Goal: Transaction & Acquisition: Purchase product/service

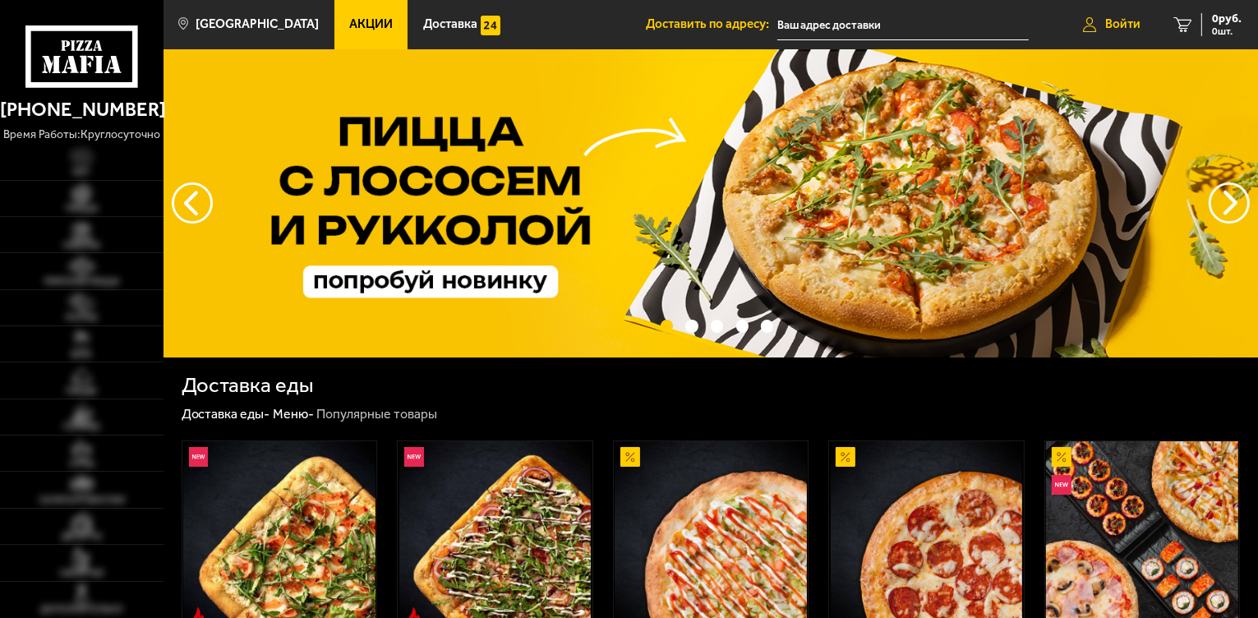
type input "[STREET_ADDRESS]"
click at [1116, 23] on span "Войти" at bounding box center [1122, 24] width 35 height 12
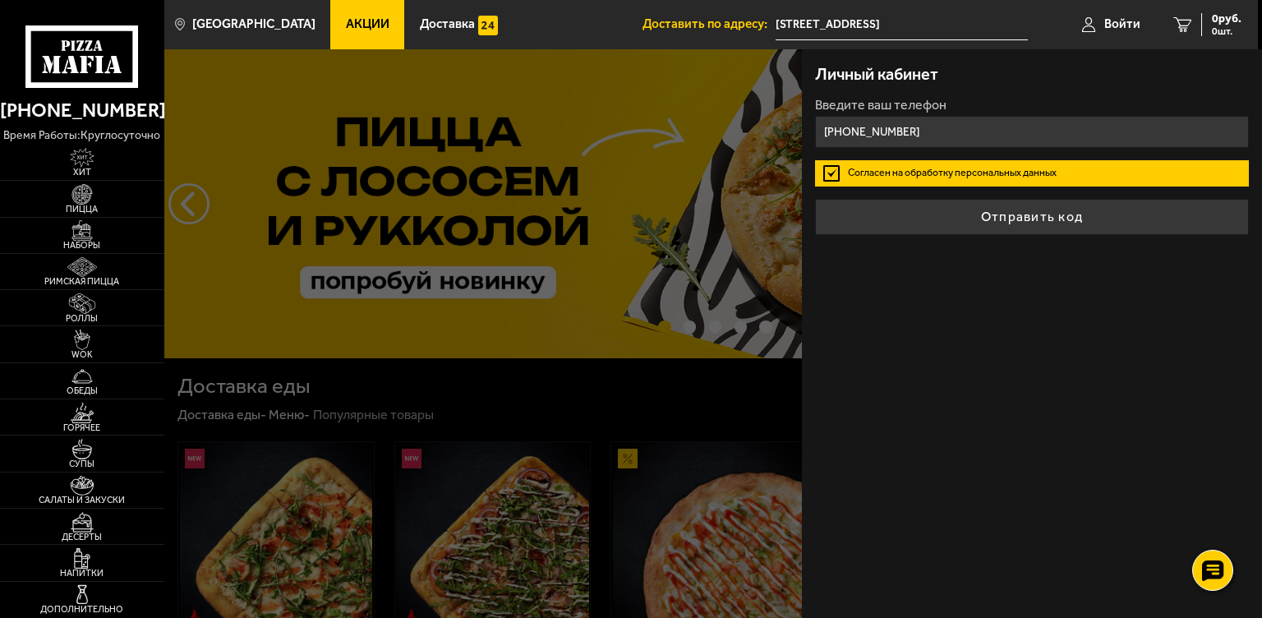
drag, startPoint x: 846, startPoint y: 129, endPoint x: 979, endPoint y: 134, distance: 132.4
click at [979, 134] on input "+7 (921) 373-37-24" at bounding box center [1032, 132] width 434 height 32
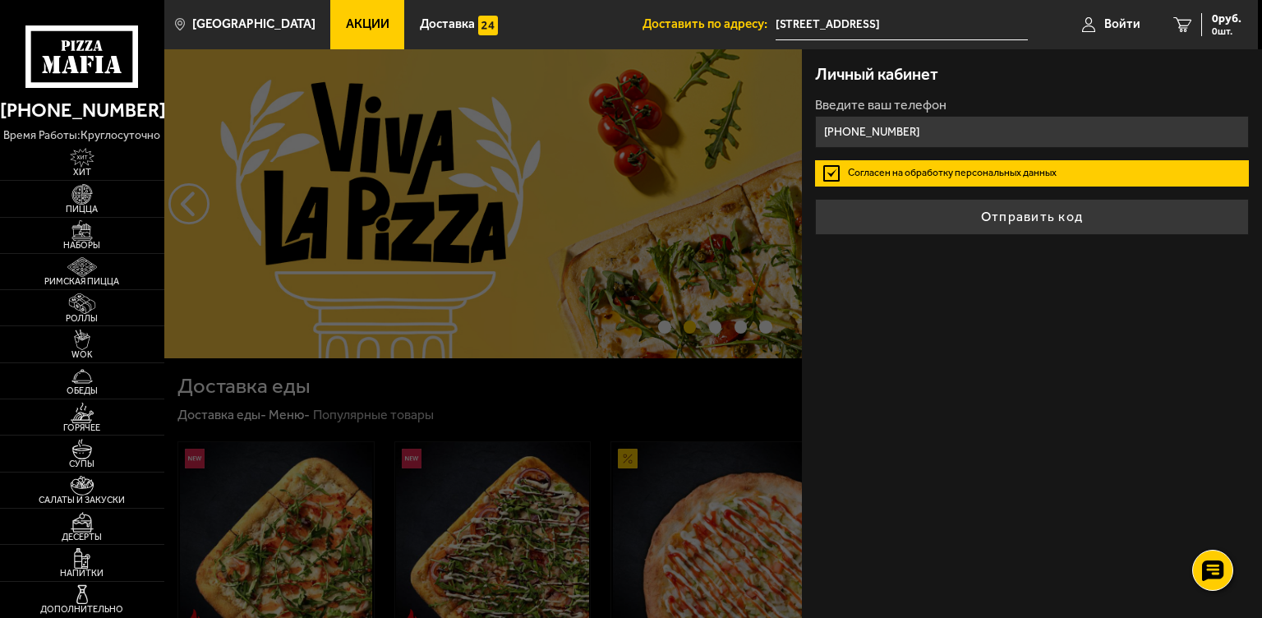
type input "+7 (951) 655-50-13"
click at [815, 199] on button "Отправить код" at bounding box center [1032, 217] width 434 height 36
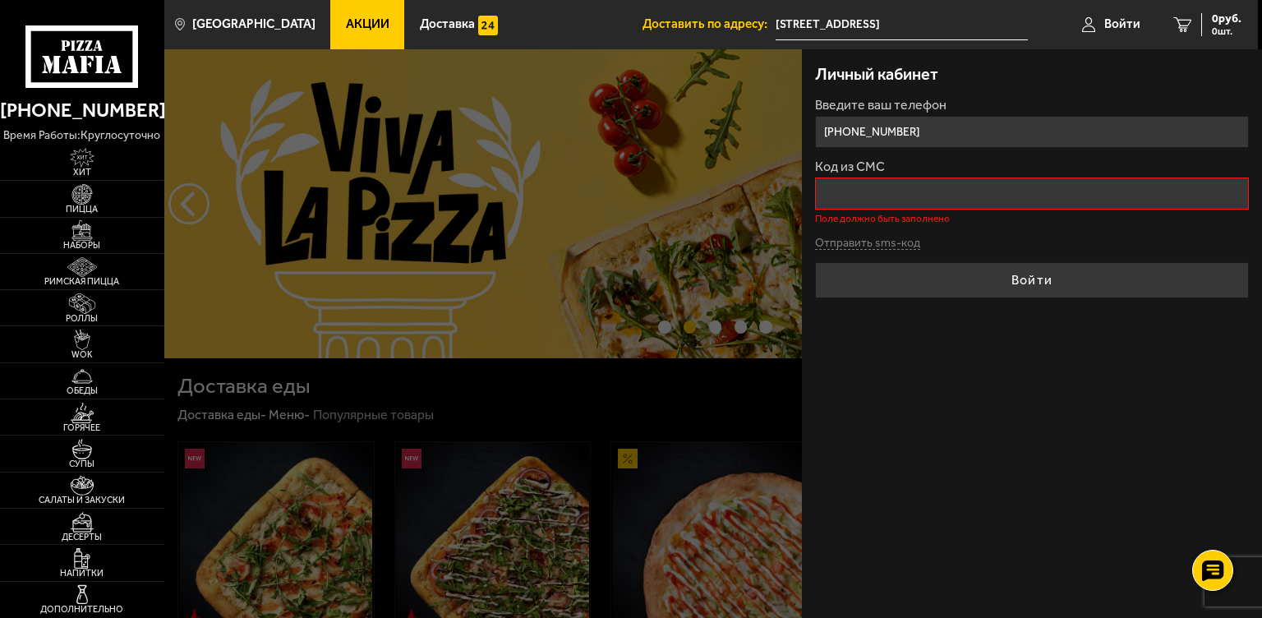
drag, startPoint x: 944, startPoint y: 135, endPoint x: 834, endPoint y: 121, distance: 111.0
click at [834, 121] on input "+7 (951) 655-50-13" at bounding box center [1032, 132] width 434 height 32
type input "+7 (213) 951-65-55"
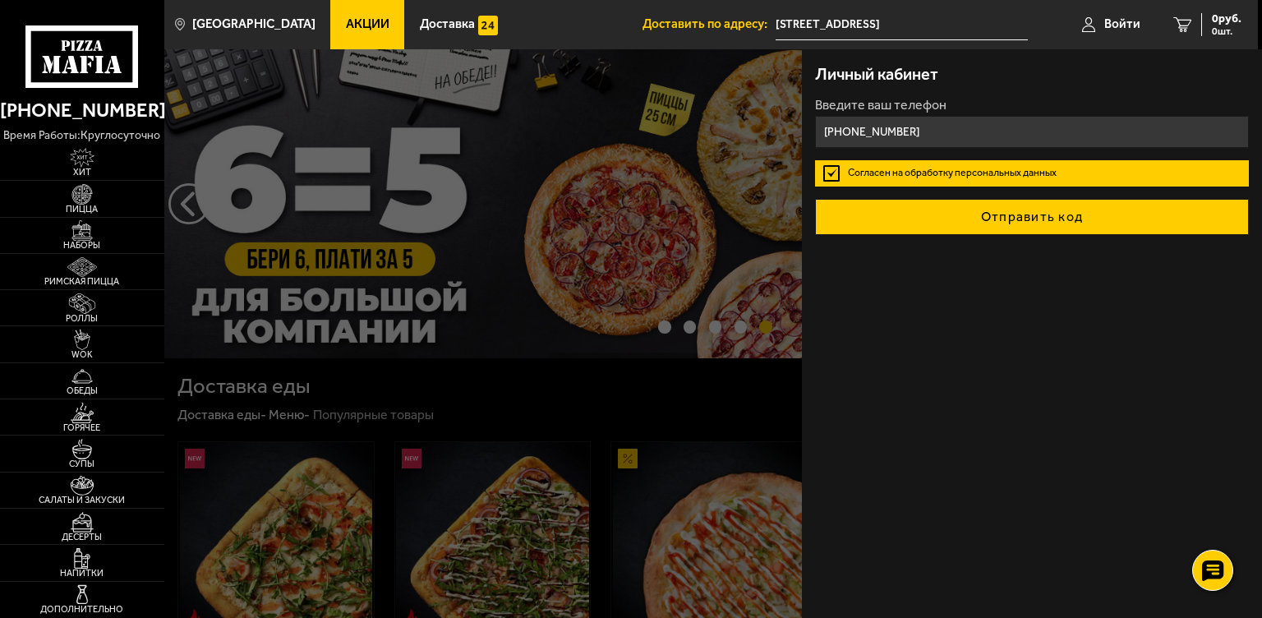
type input "+7 (921) 373-37-24"
click at [1065, 215] on button "Отправить код" at bounding box center [1032, 217] width 434 height 36
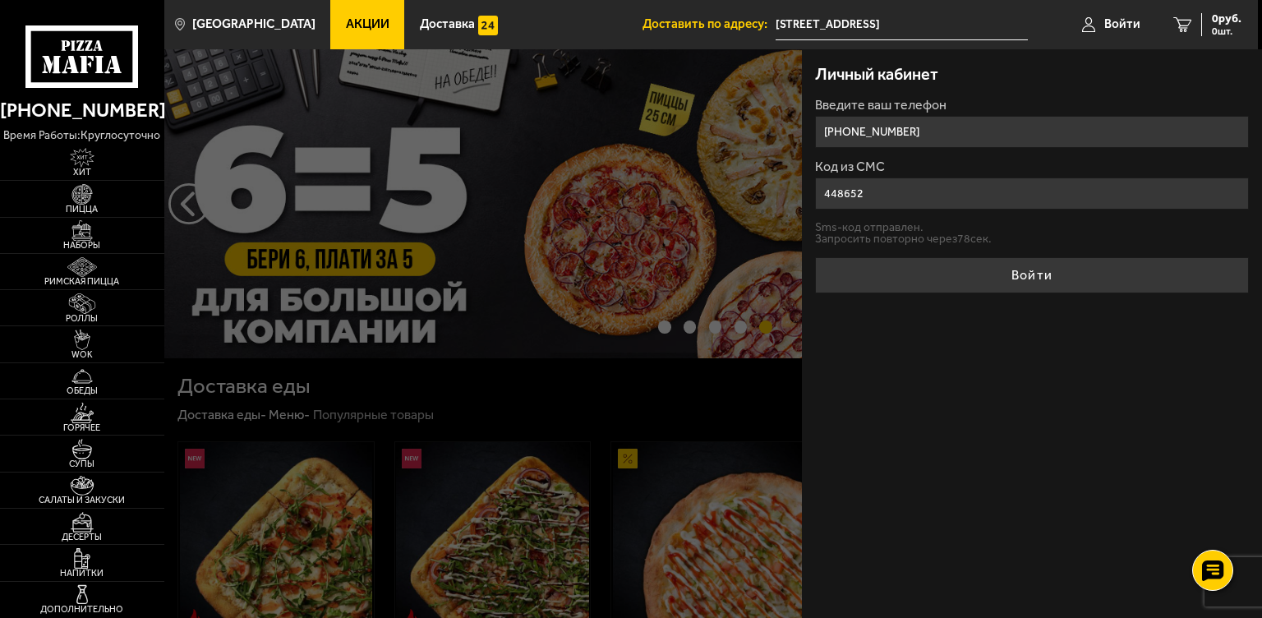
type input "448652"
click at [815, 257] on button "Войти" at bounding box center [1032, 275] width 434 height 36
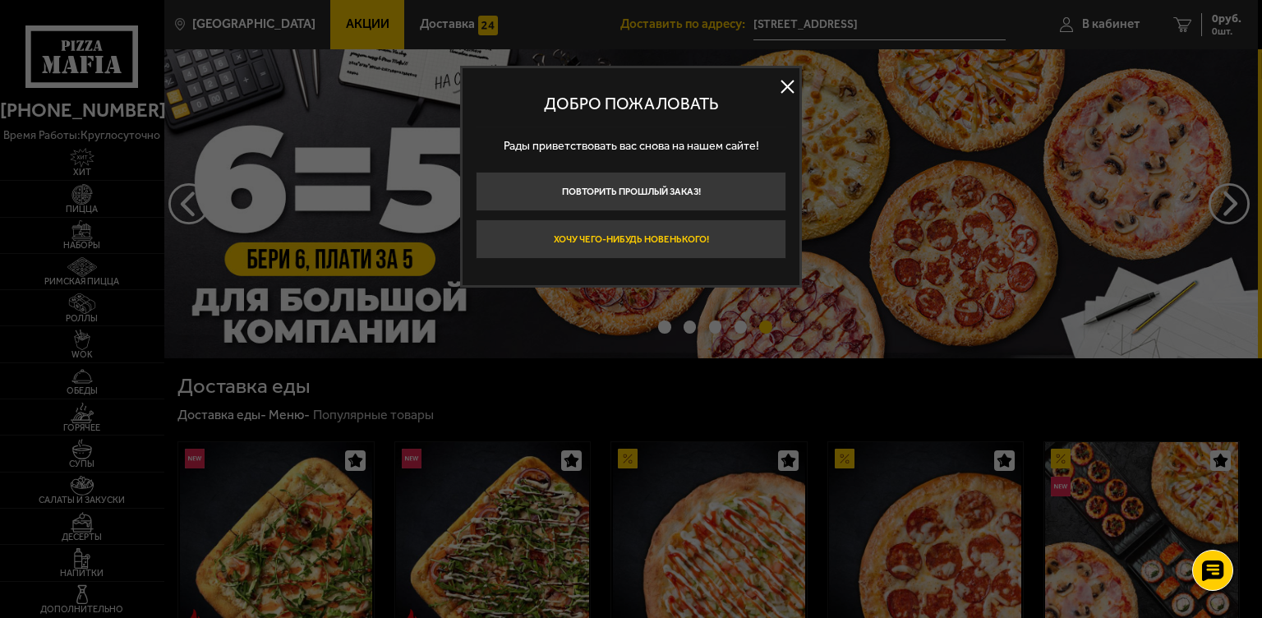
click at [696, 242] on button "Хочу чего-нибудь новенького!" at bounding box center [631, 238] width 311 height 39
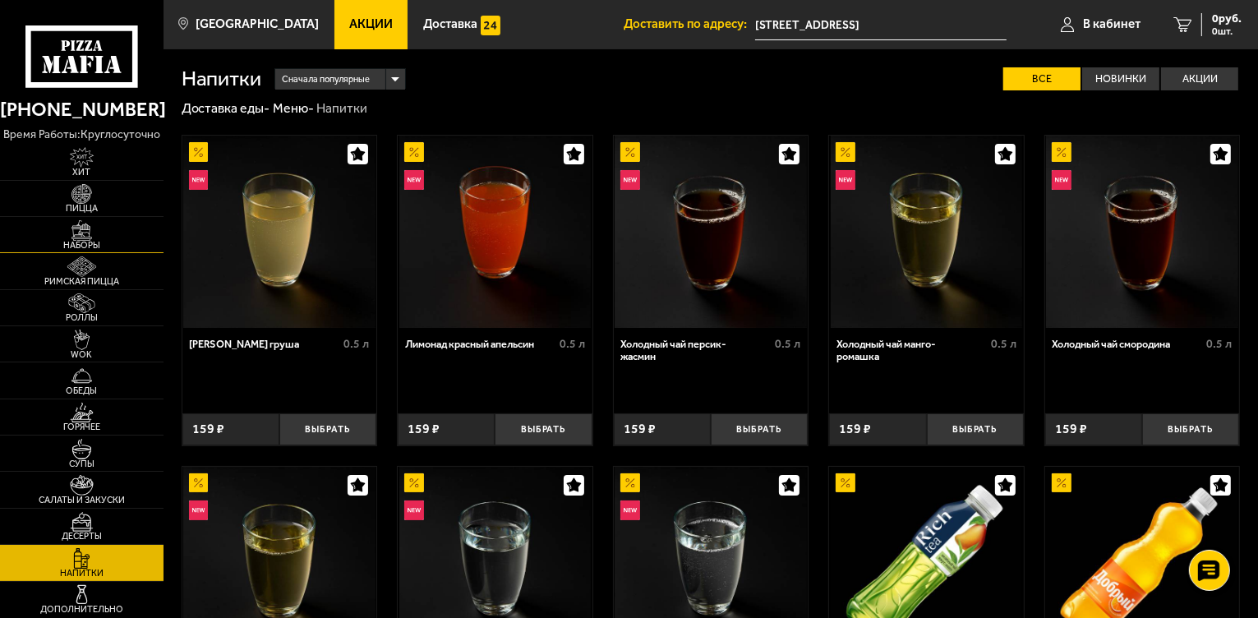
click at [79, 238] on img at bounding box center [82, 230] width 50 height 21
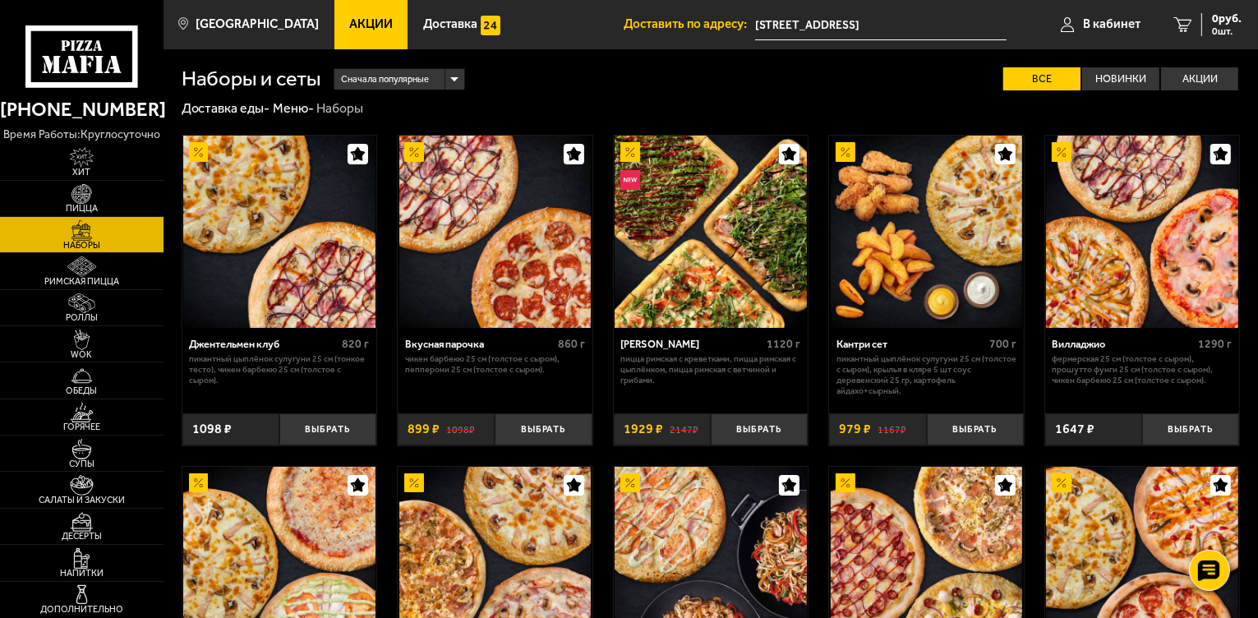
click at [358, 34] on link "Акции" at bounding box center [371, 24] width 74 height 49
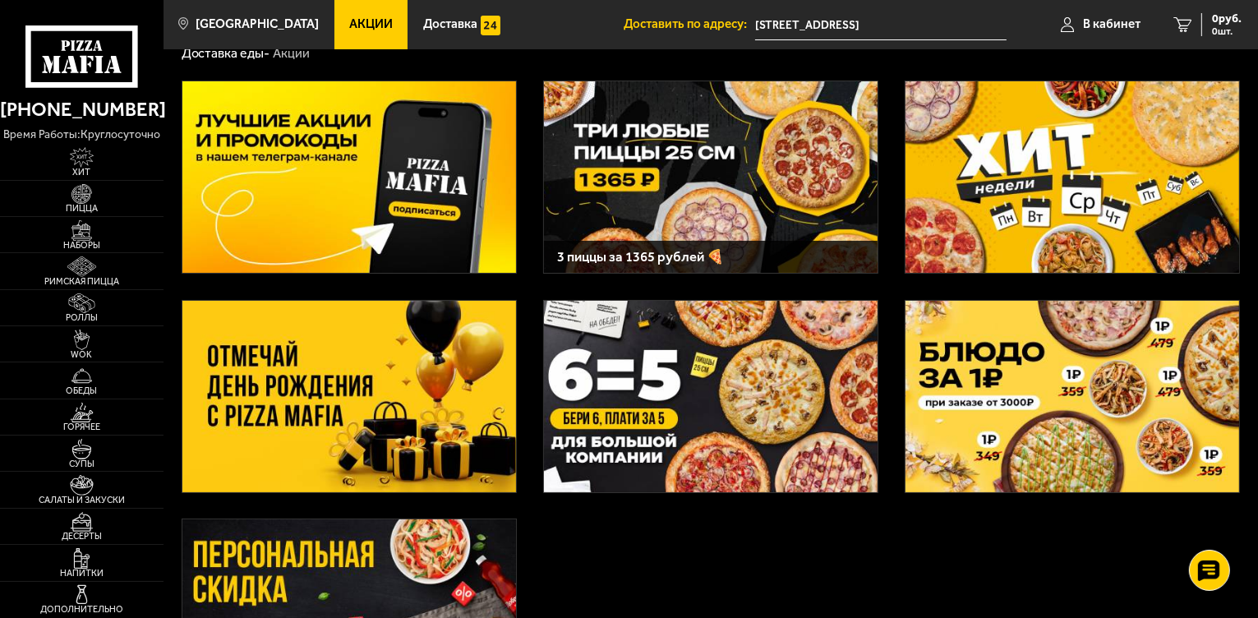
scroll to position [197, 0]
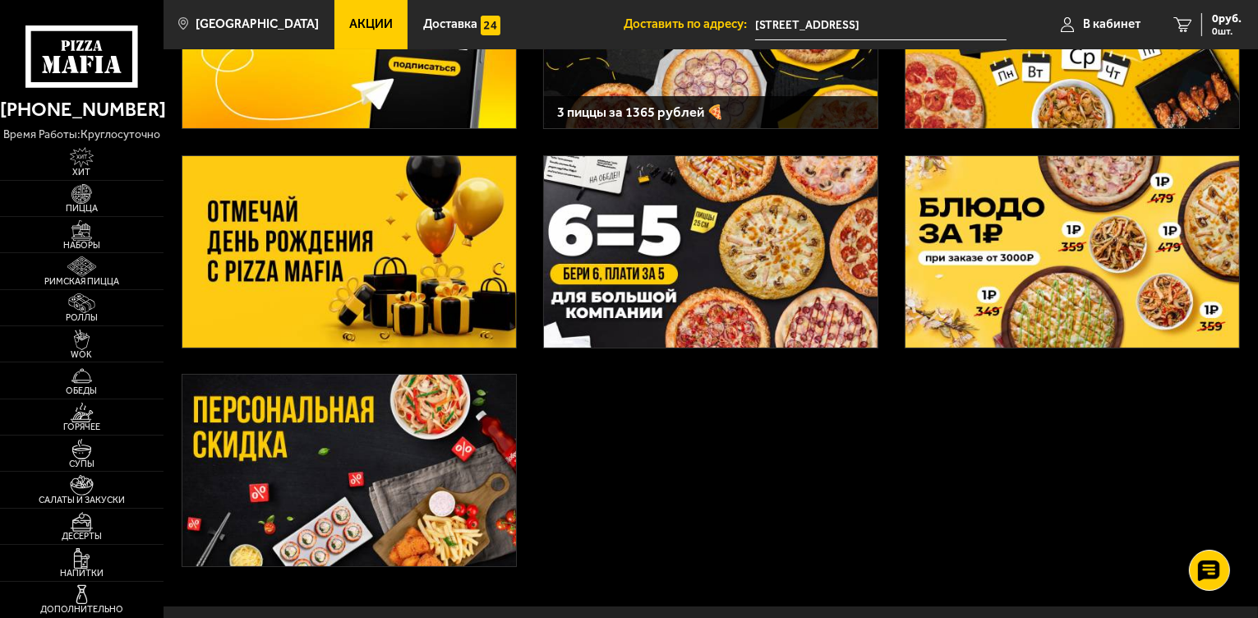
click at [289, 448] on img at bounding box center [349, 470] width 334 height 191
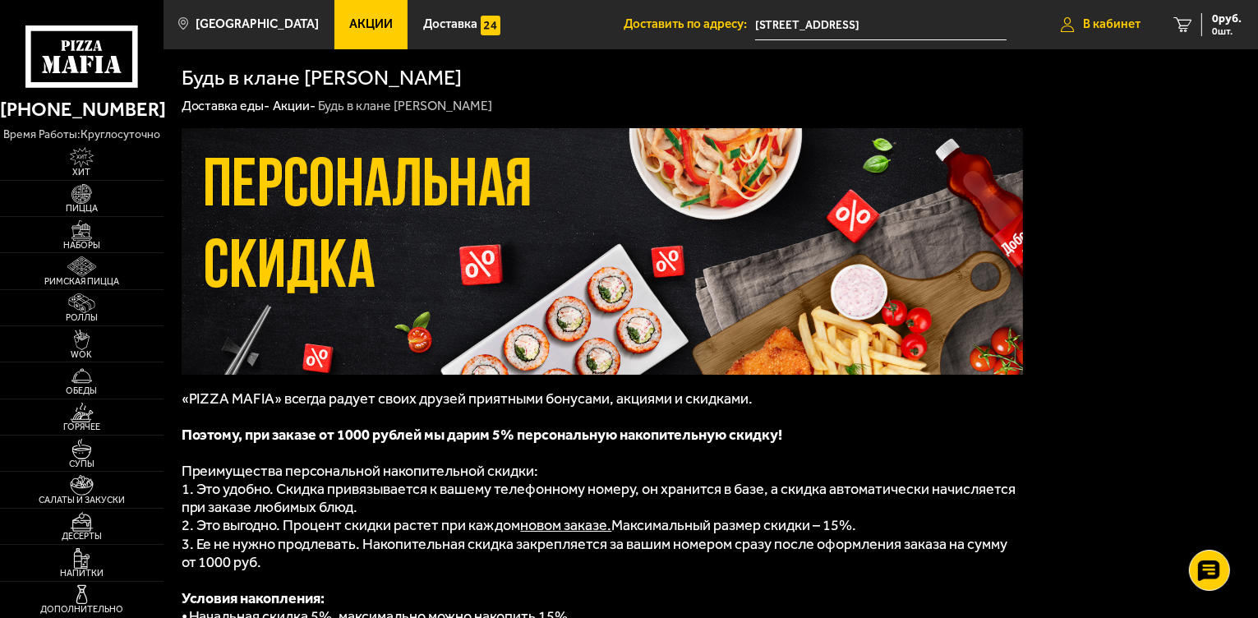
click at [1138, 25] on span "В кабинет" at bounding box center [1112, 24] width 58 height 12
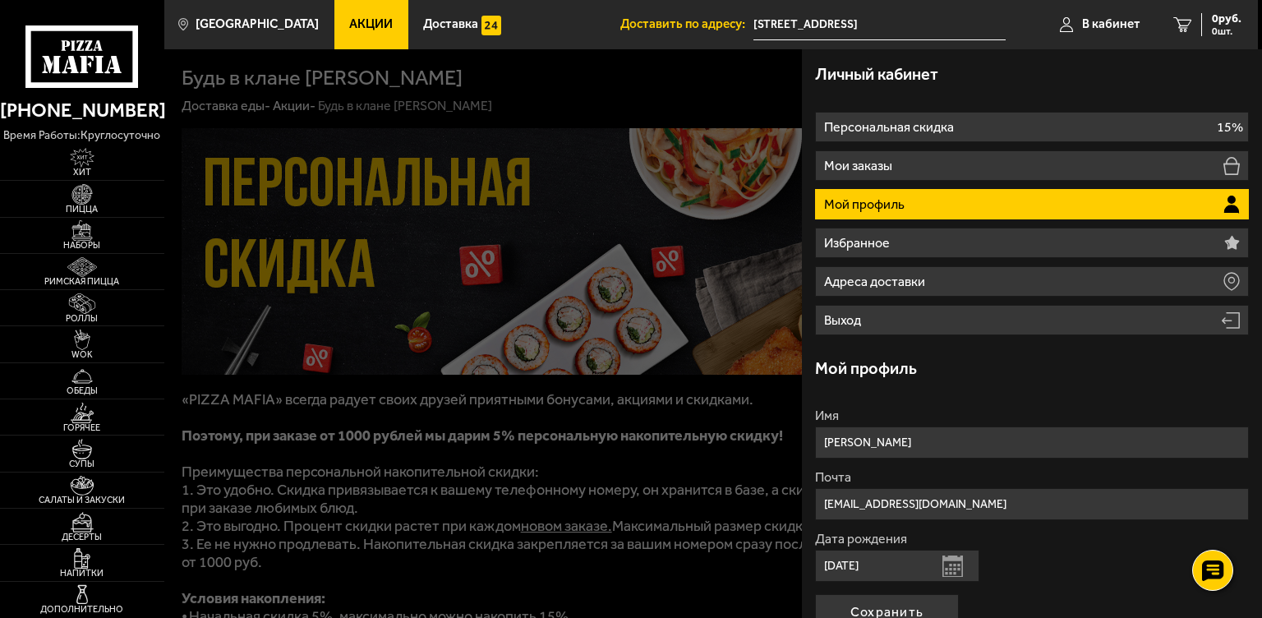
click at [353, 26] on span "Акции" at bounding box center [371, 24] width 44 height 12
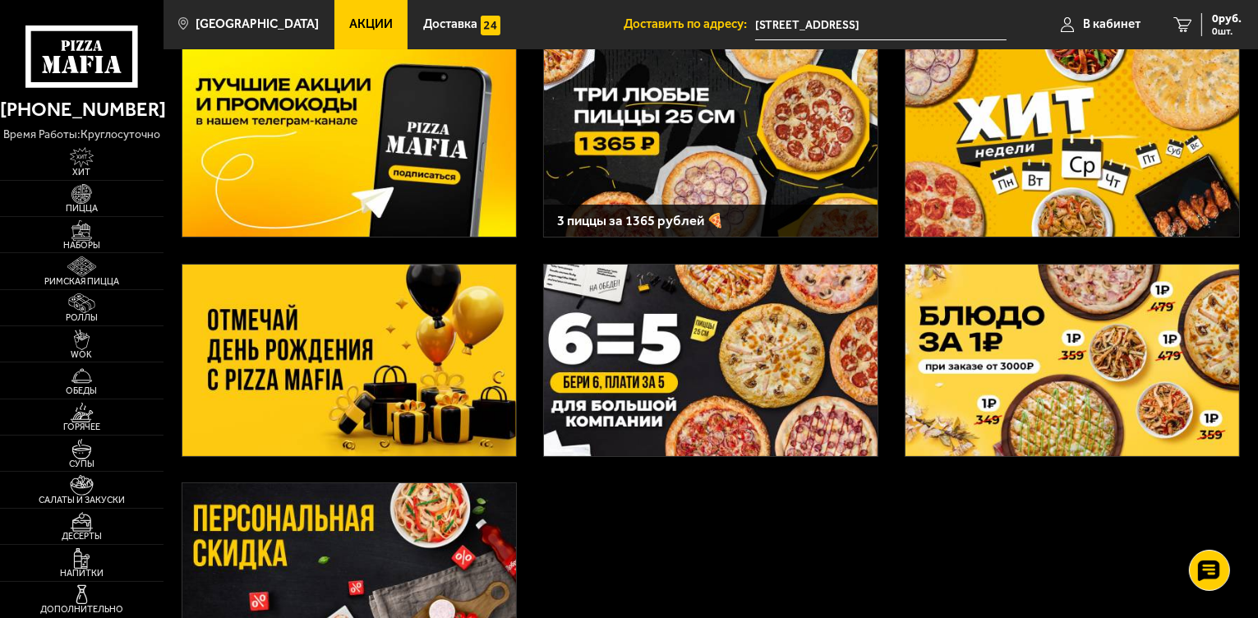
scroll to position [66, 0]
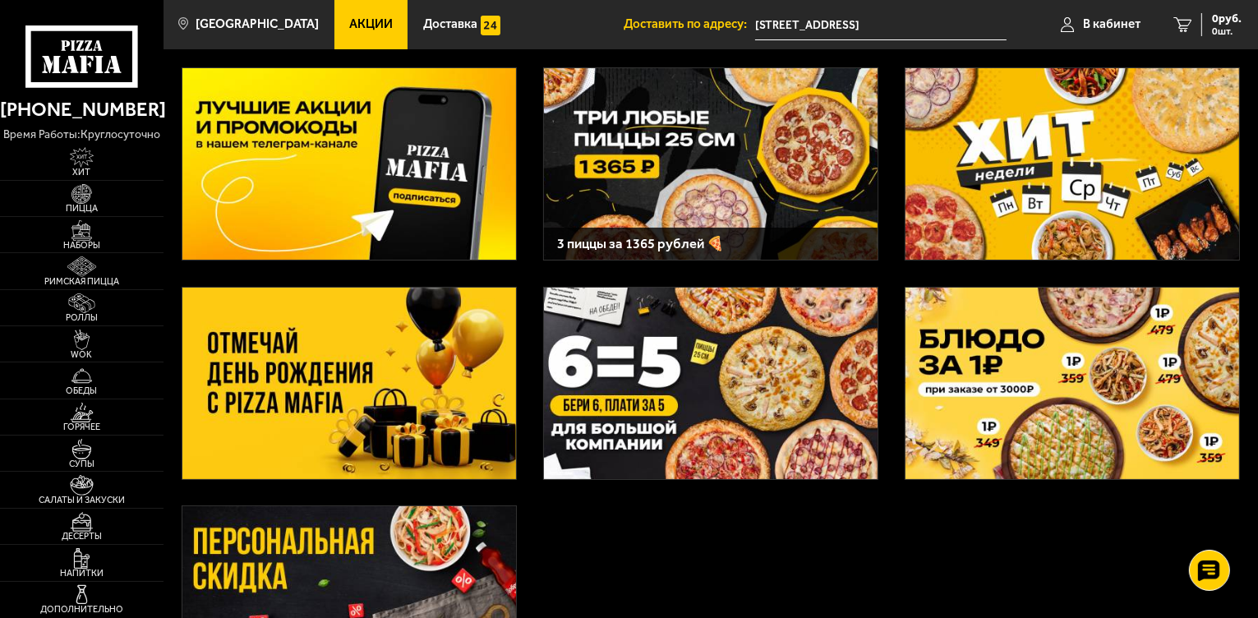
click at [357, 148] on img at bounding box center [349, 163] width 334 height 191
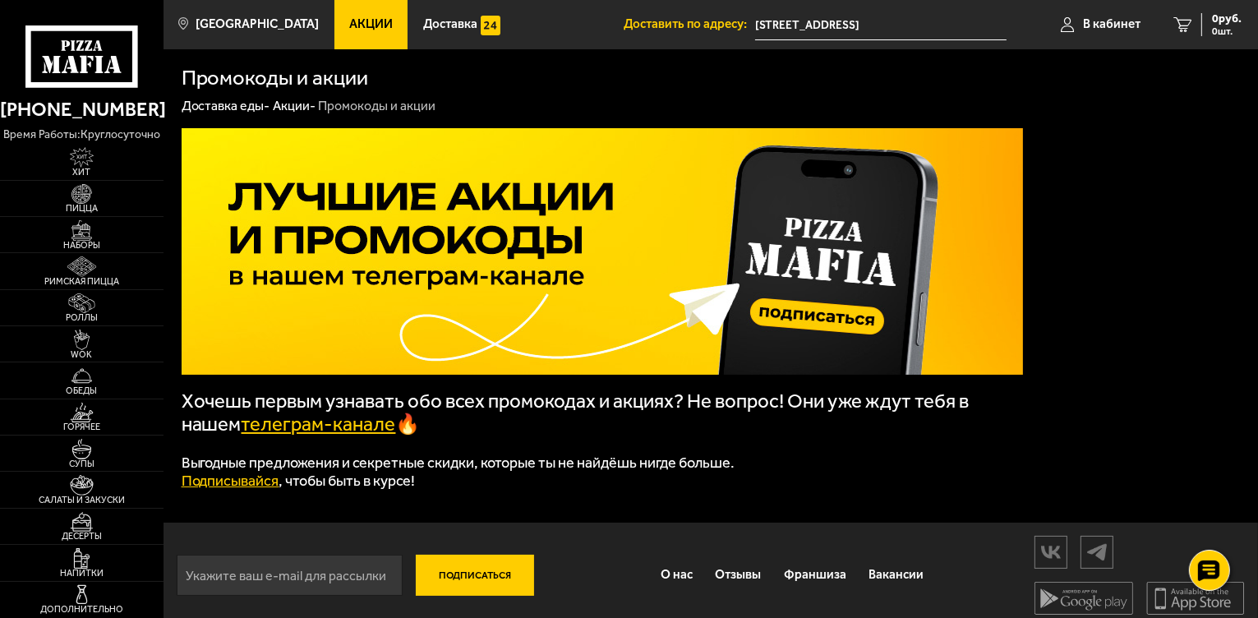
click at [294, 430] on link "телеграм-канале" at bounding box center [319, 424] width 155 height 23
click at [85, 161] on img at bounding box center [82, 157] width 50 height 21
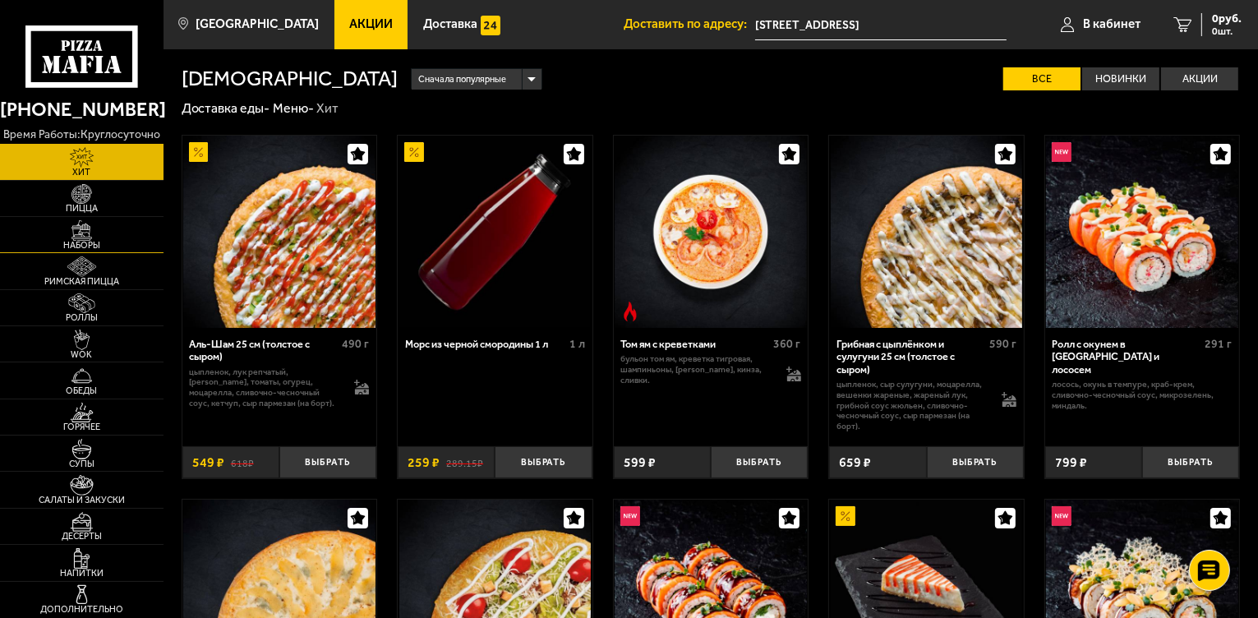
click at [61, 240] on img at bounding box center [82, 230] width 50 height 21
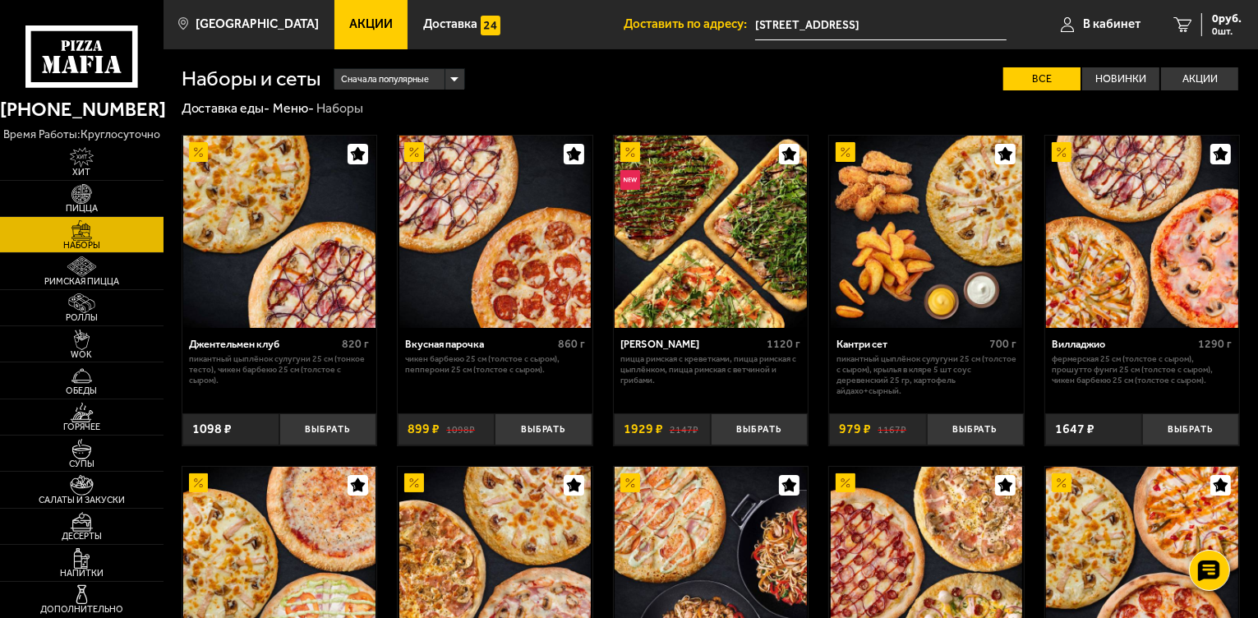
click at [408, 82] on span "Сначала популярные" at bounding box center [385, 79] width 88 height 25
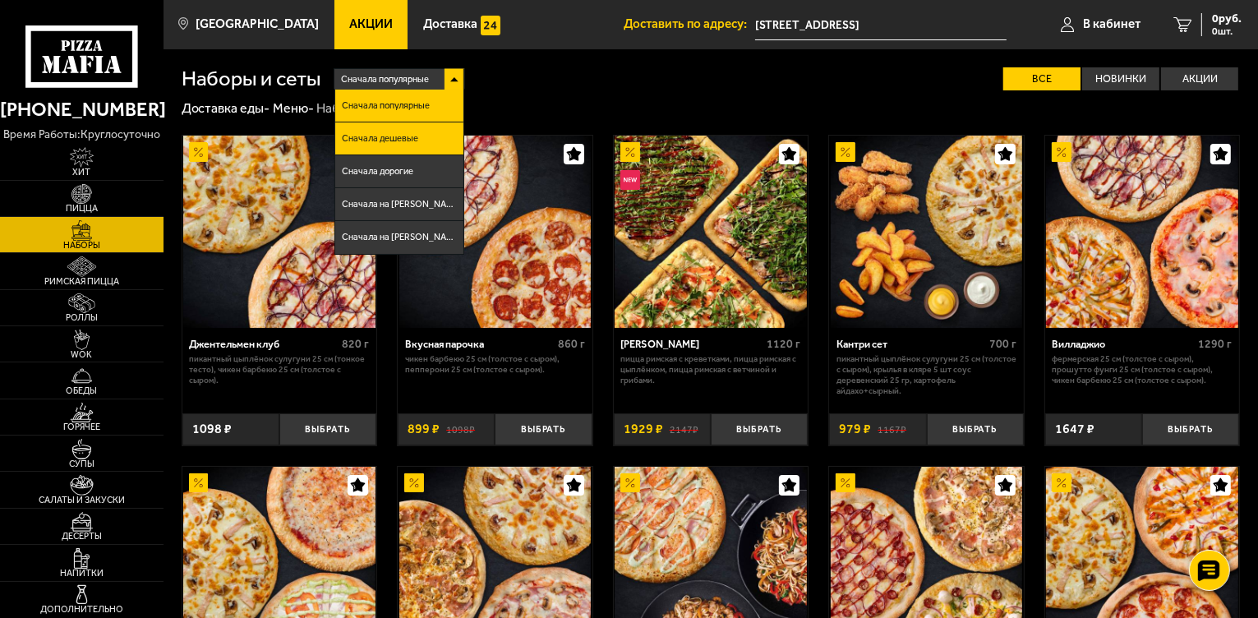
click at [413, 128] on li "Сначала дешевые" at bounding box center [398, 138] width 127 height 33
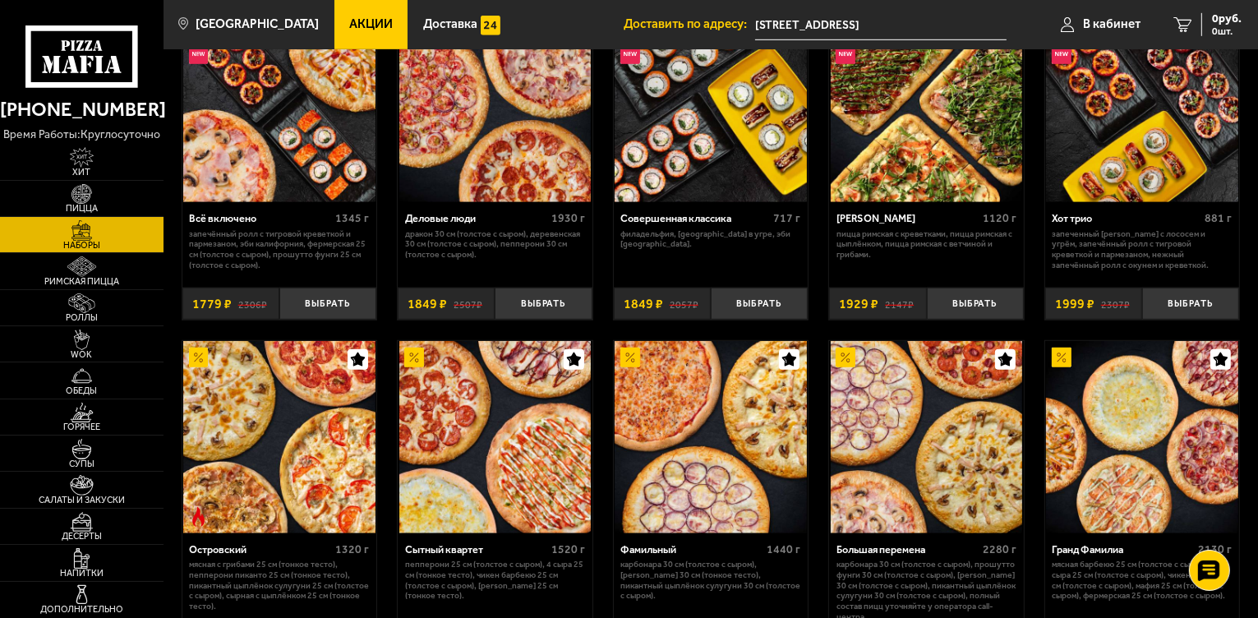
scroll to position [1249, 0]
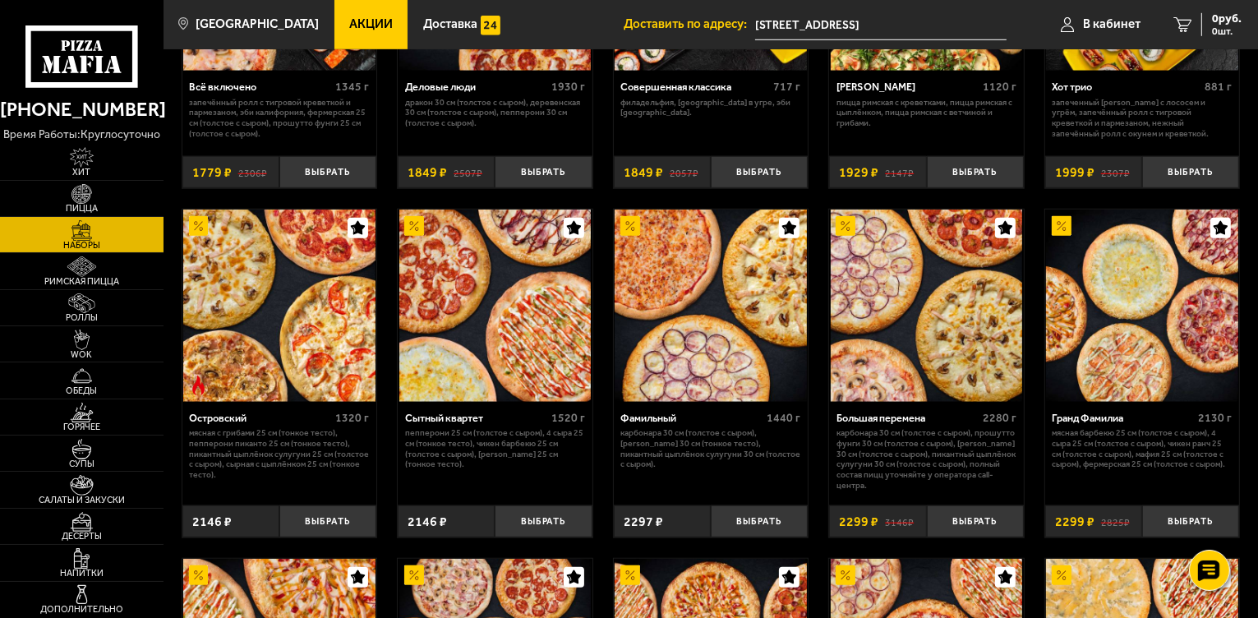
click at [510, 457] on p "Пепперони 25 см (толстое с сыром), 4 сыра 25 см (тонкое тесто), Чикен Барбекю 2…" at bounding box center [495, 449] width 180 height 42
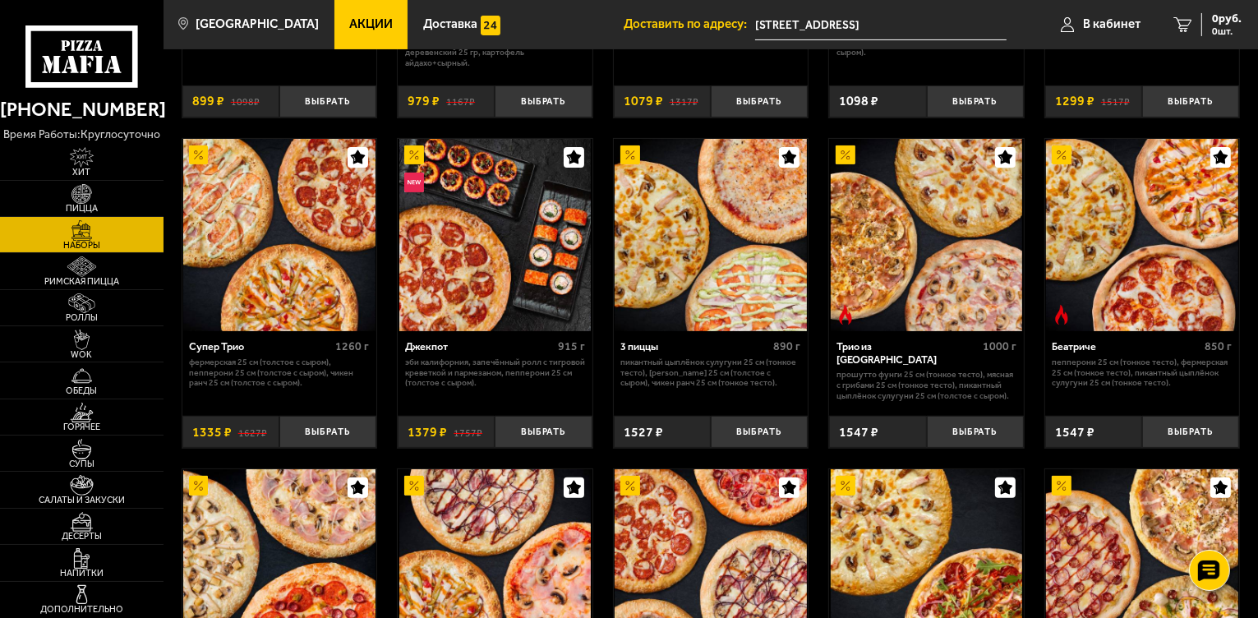
scroll to position [329, 0]
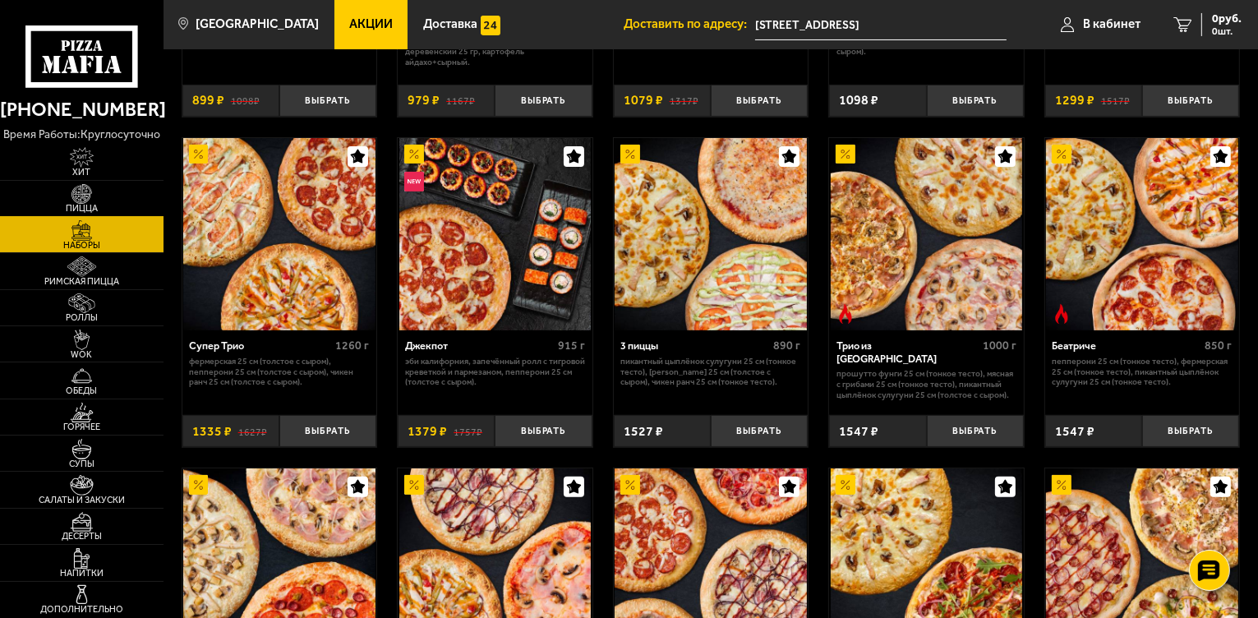
click at [100, 197] on img at bounding box center [82, 194] width 50 height 21
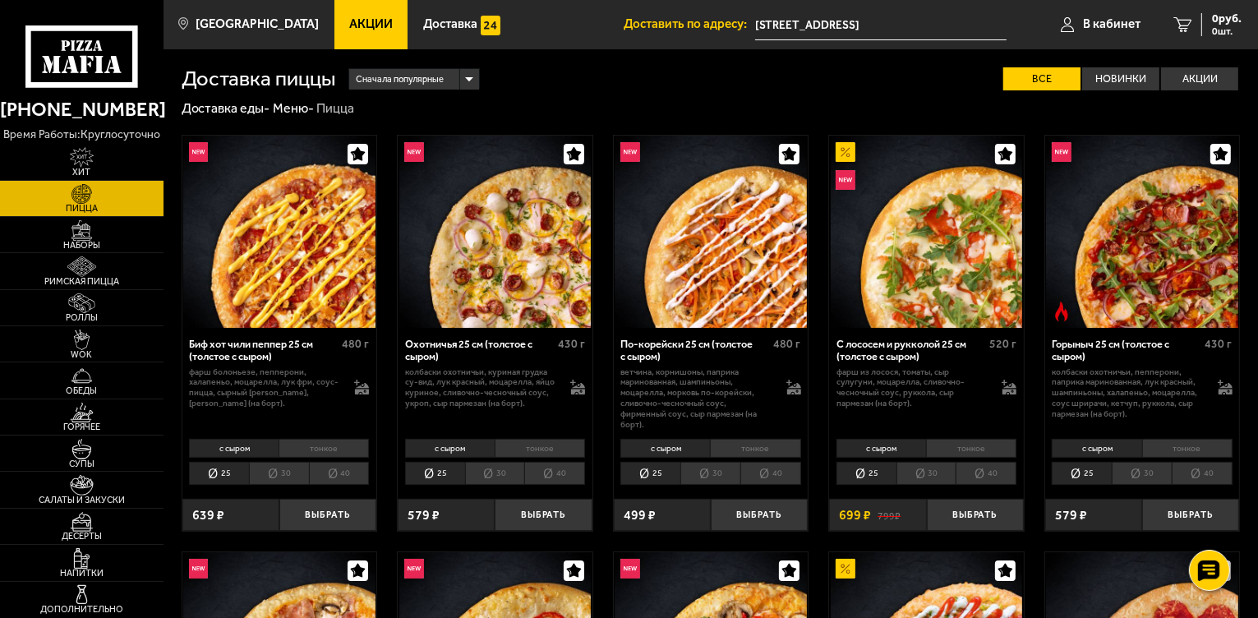
click at [409, 79] on span "Сначала популярные" at bounding box center [400, 79] width 88 height 25
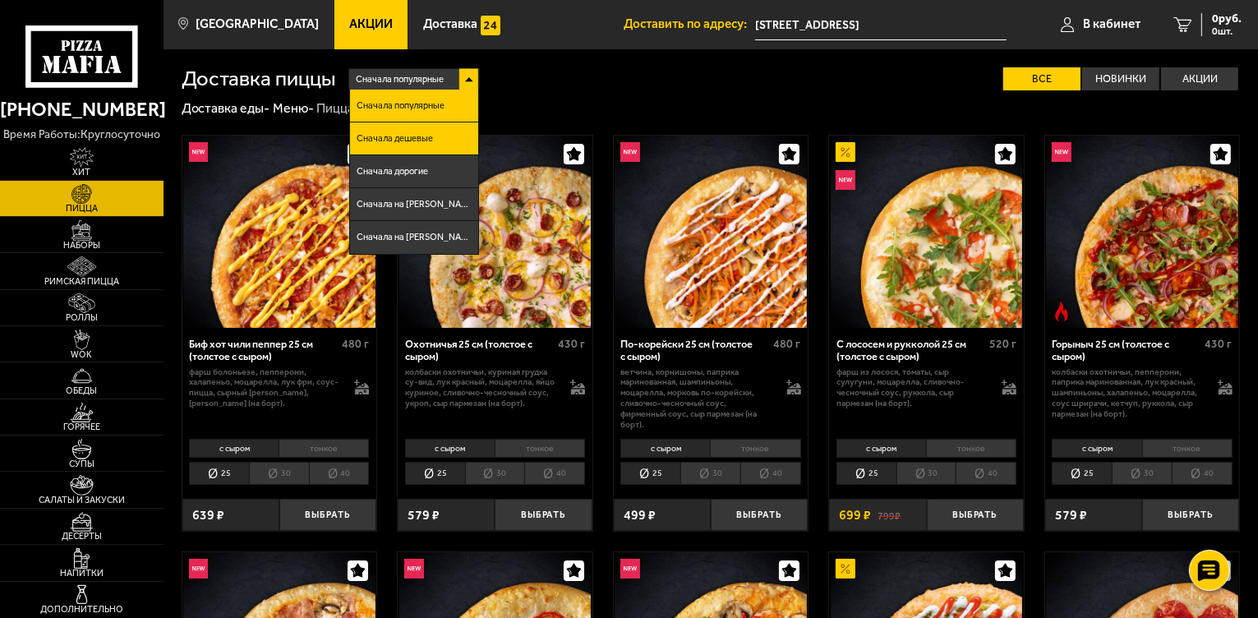
click at [434, 138] on li "Сначала дешевые" at bounding box center [413, 138] width 127 height 33
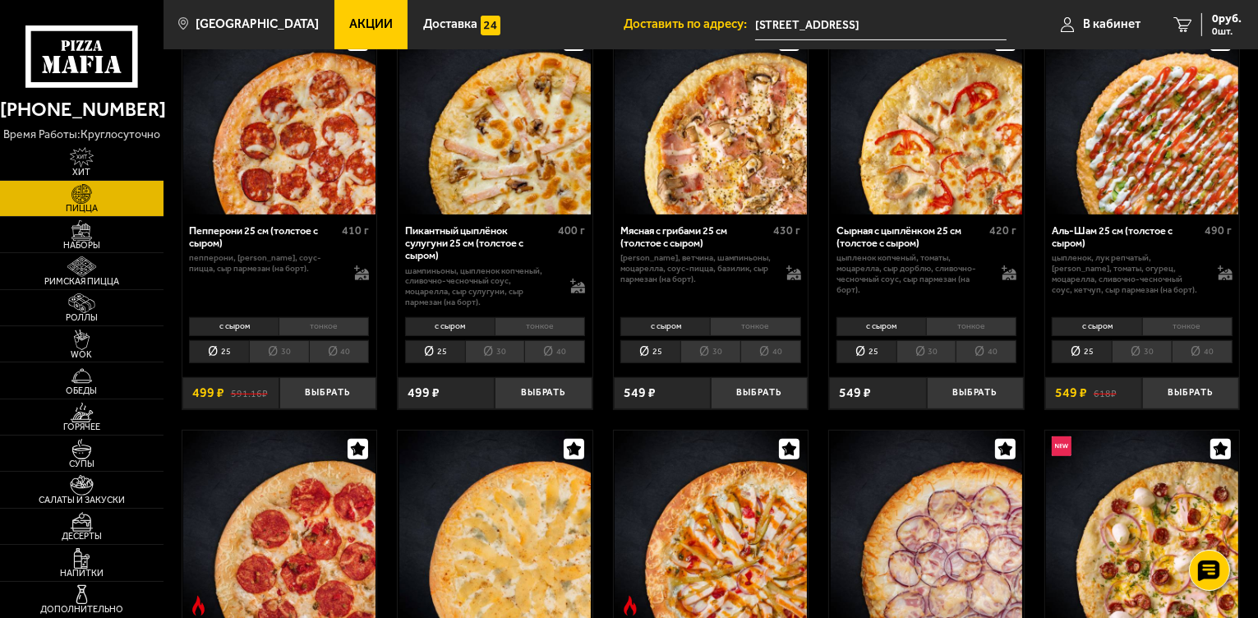
scroll to position [526, 0]
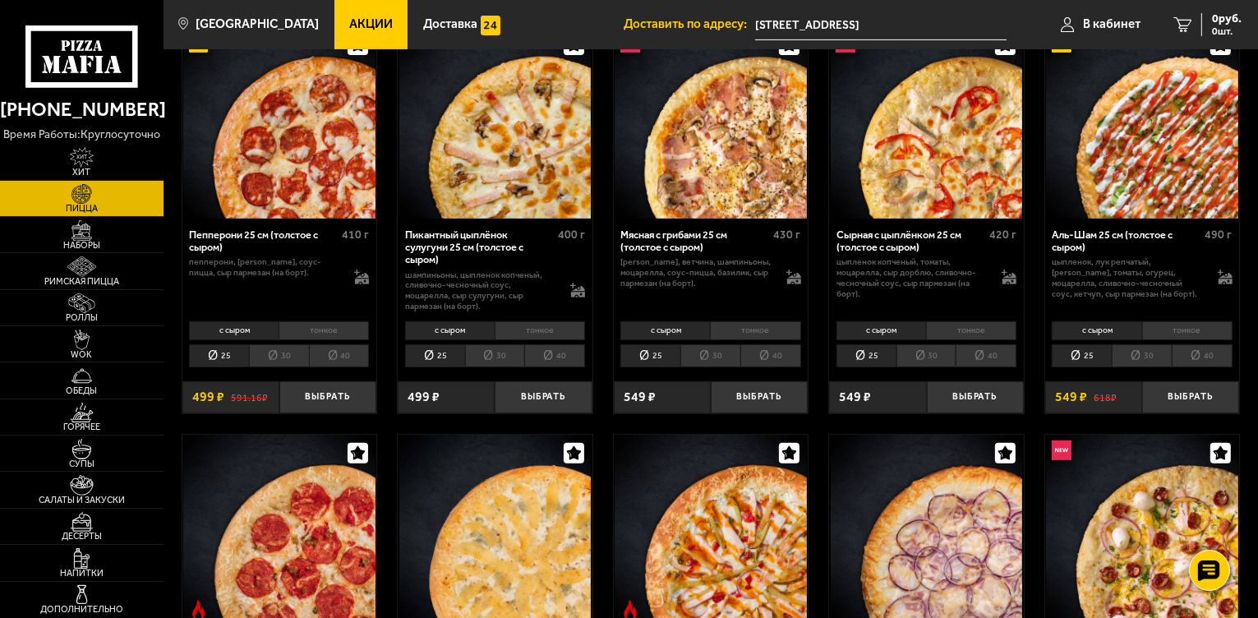
click at [1186, 321] on li "тонкое" at bounding box center [1187, 330] width 90 height 19
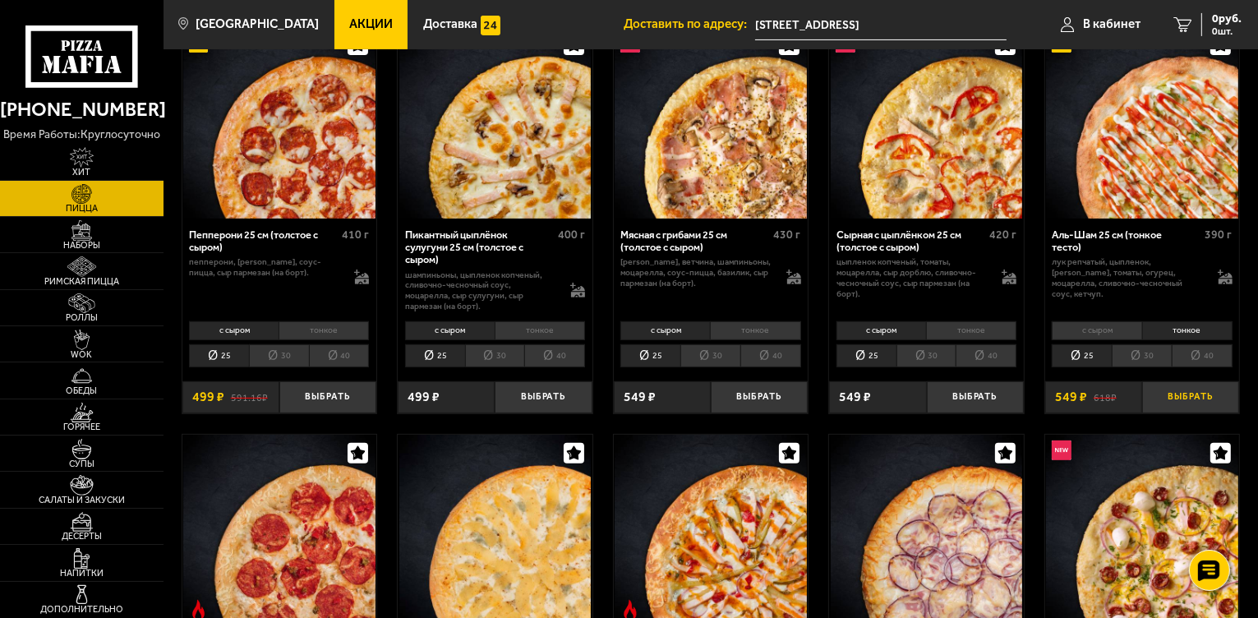
click at [1207, 385] on button "Выбрать" at bounding box center [1190, 397] width 97 height 32
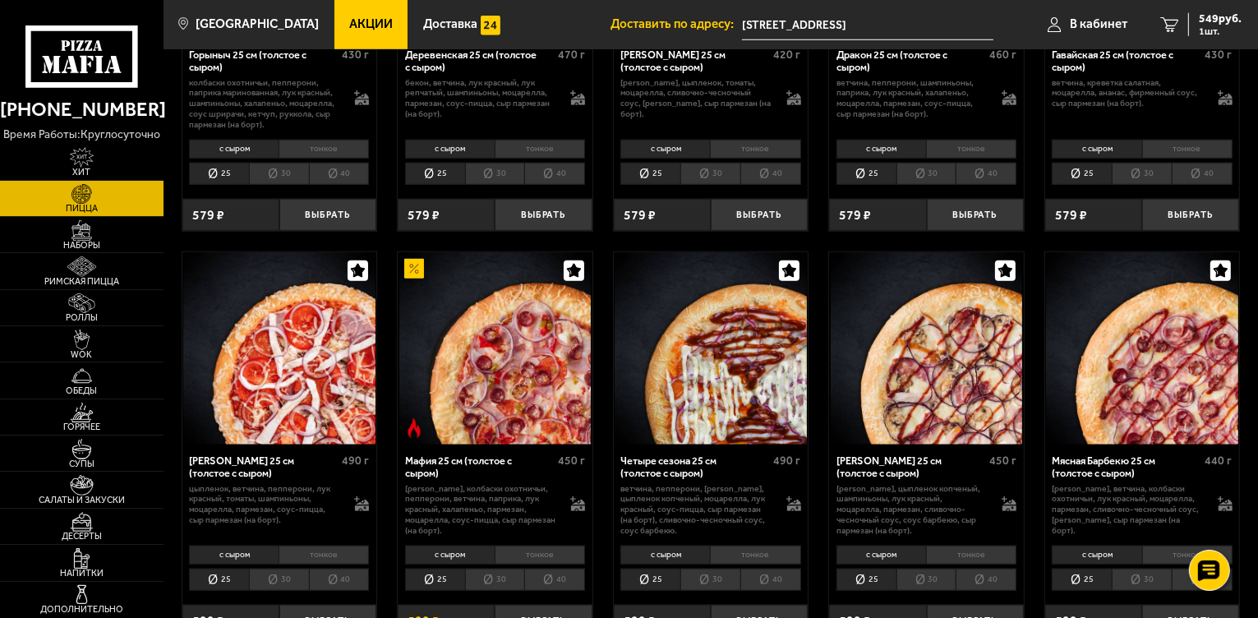
scroll to position [1512, 0]
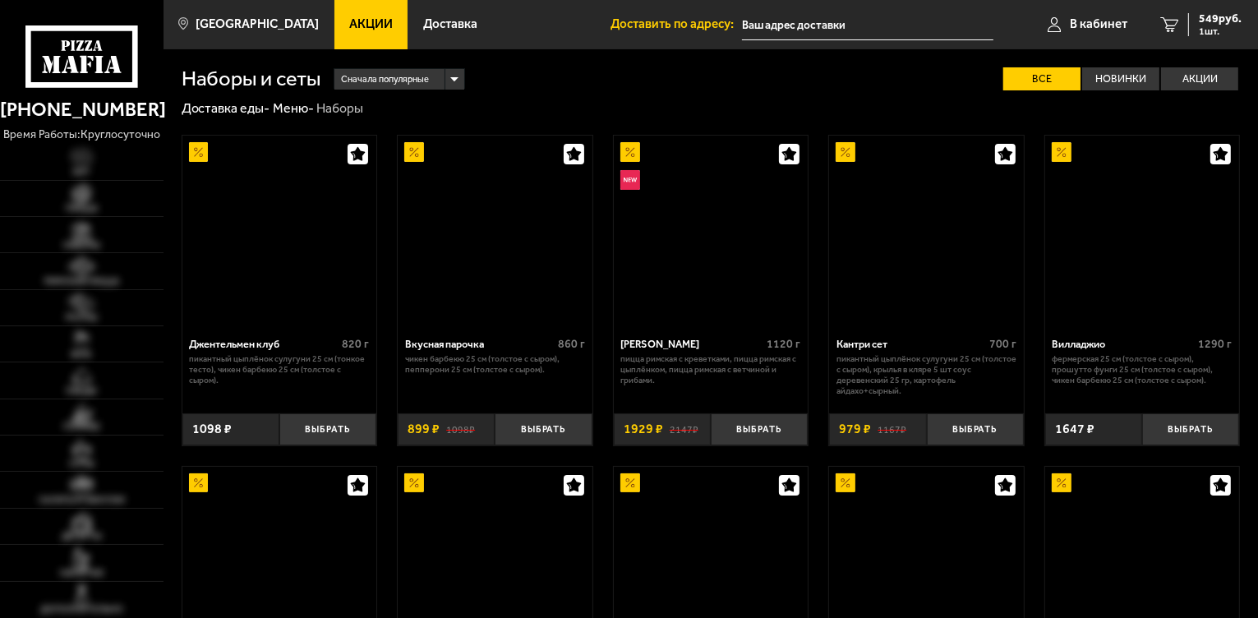
type input "[STREET_ADDRESS]"
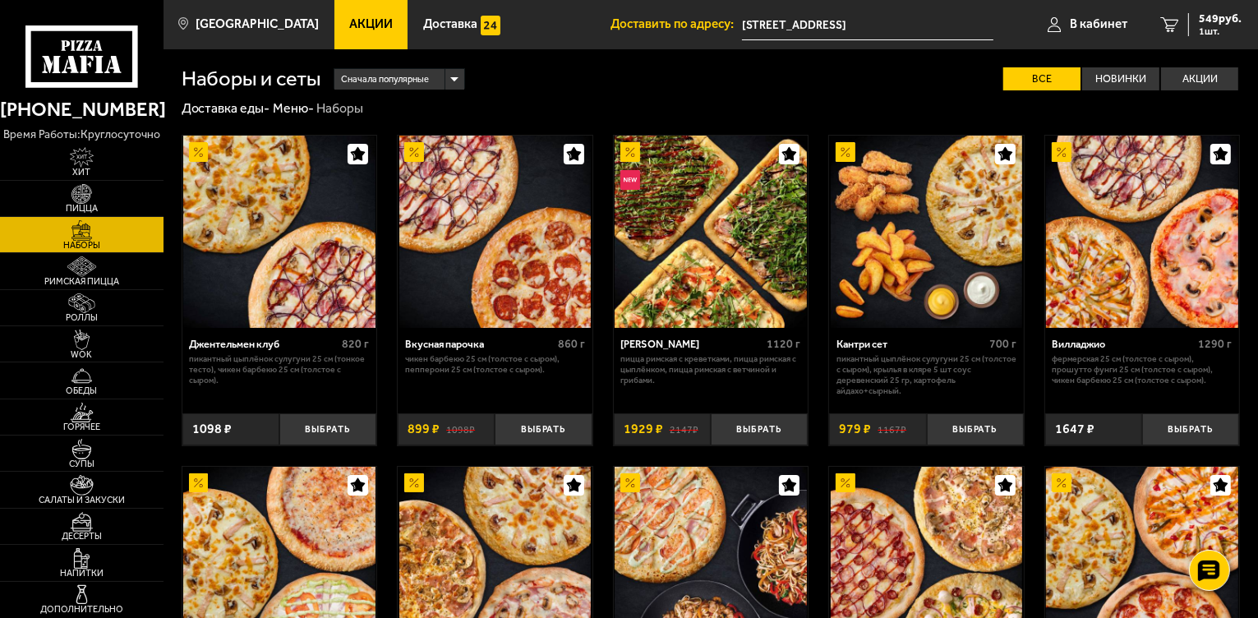
click at [395, 78] on span "Сначала популярные" at bounding box center [385, 79] width 88 height 25
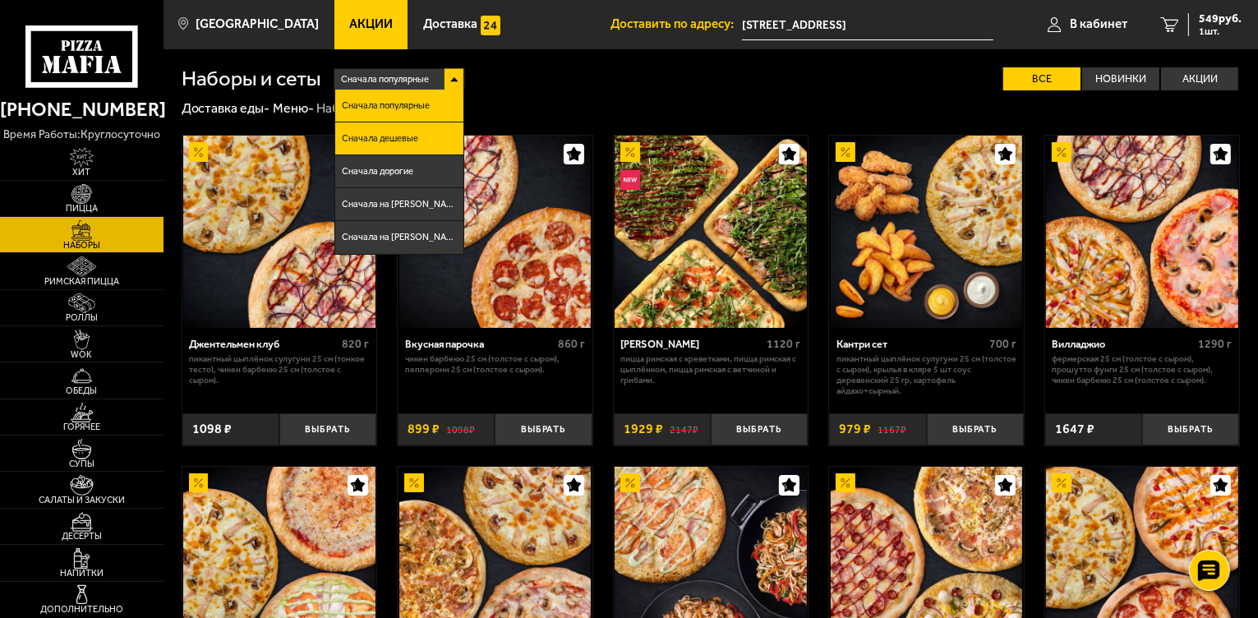
click at [424, 145] on li "Сначала дешевые" at bounding box center [398, 138] width 127 height 33
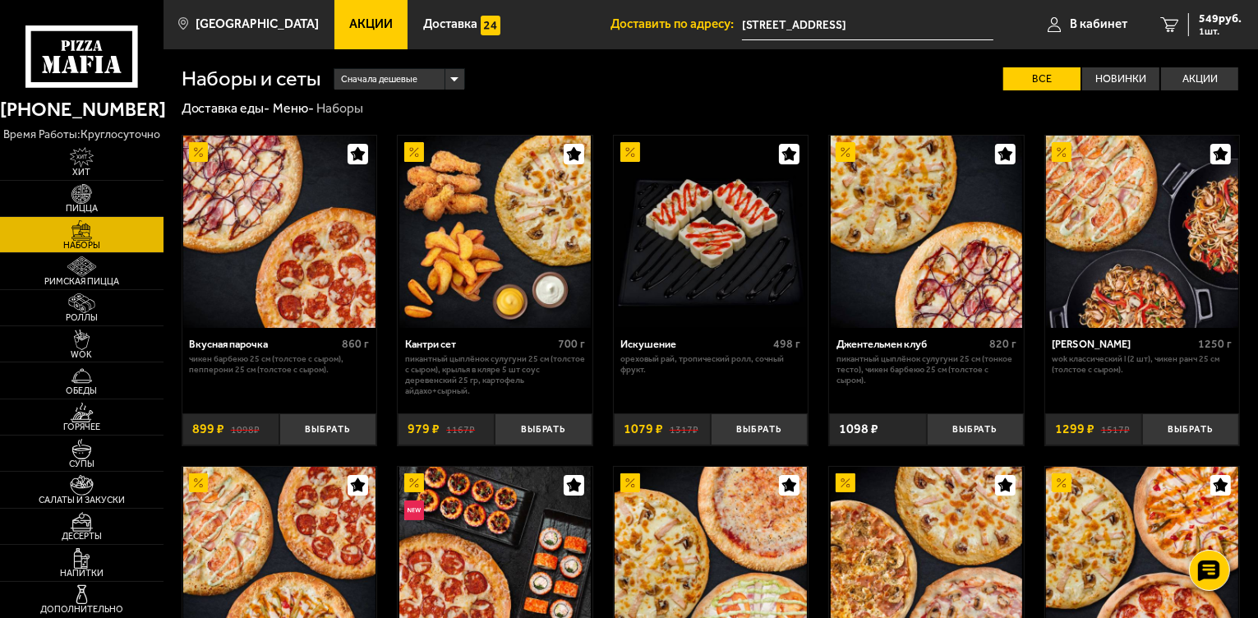
click at [349, 29] on span "Акции" at bounding box center [371, 24] width 44 height 12
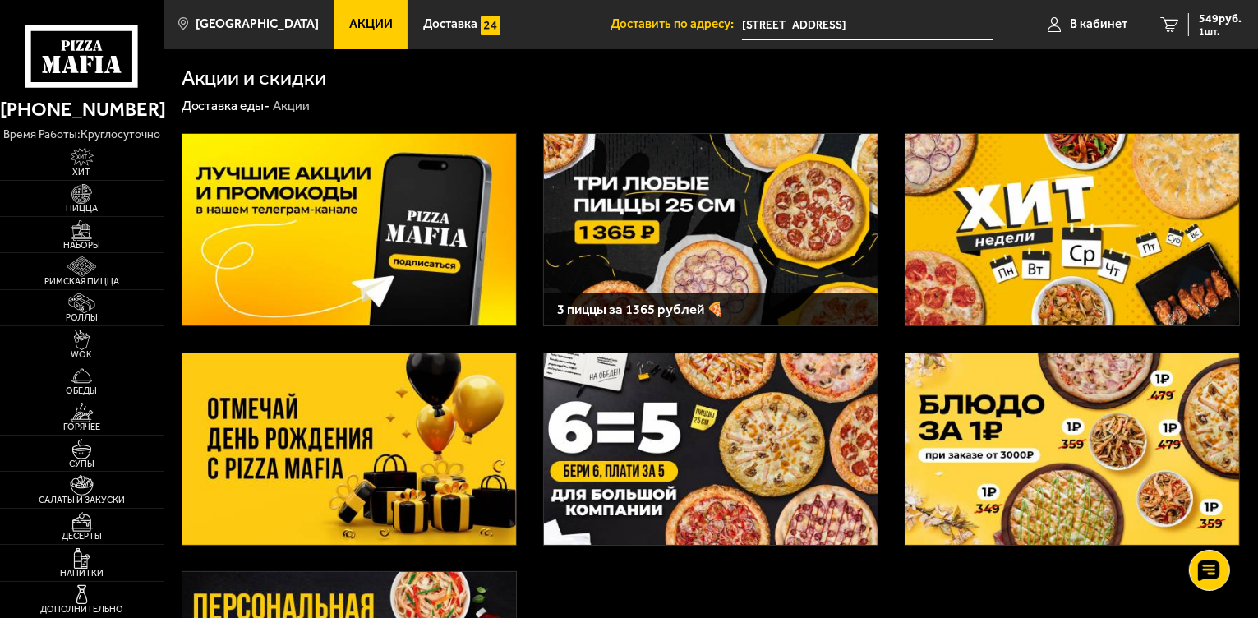
click at [1021, 210] on img at bounding box center [1073, 229] width 334 height 191
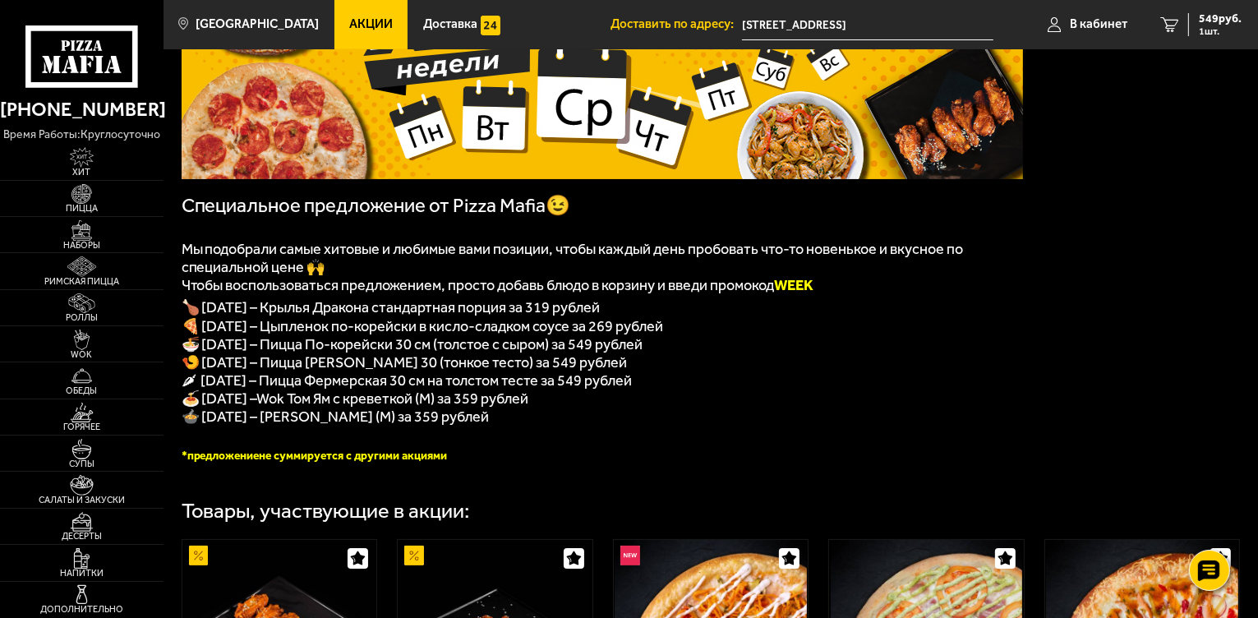
scroll to position [197, 0]
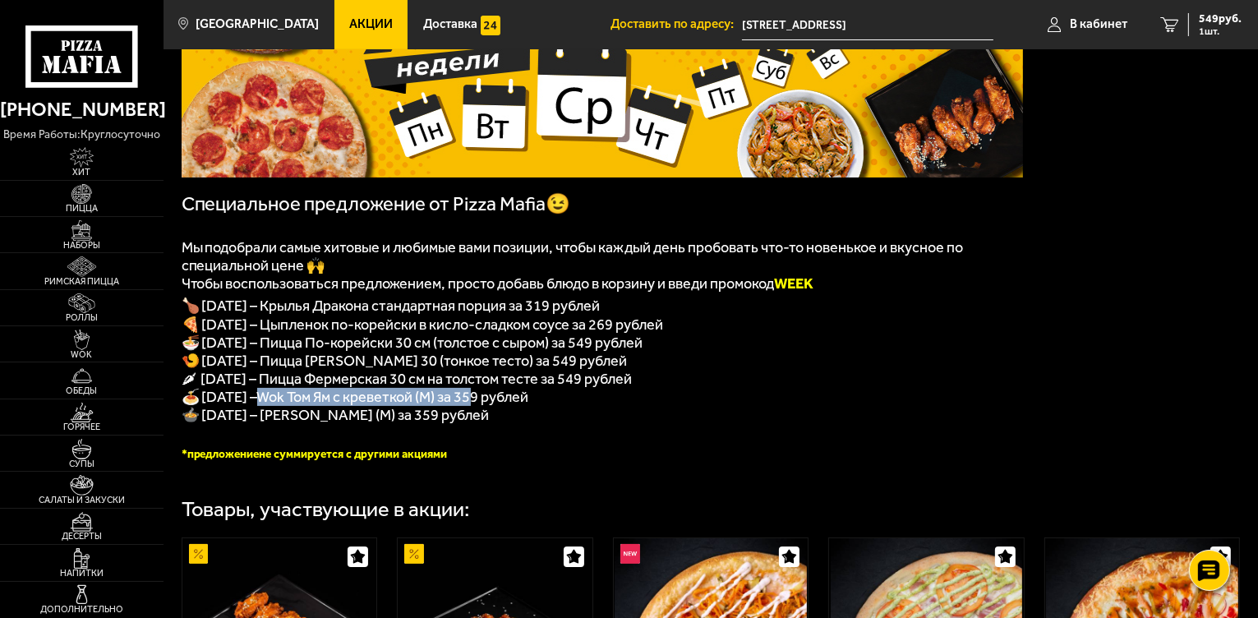
drag, startPoint x: 273, startPoint y: 409, endPoint x: 491, endPoint y: 410, distance: 218.6
click at [491, 406] on span "Wok Том Ям с креветкой (M) за 359 рублей" at bounding box center [393, 397] width 272 height 18
click at [286, 388] on span "🌶 Пятница – Пицца Фермерская 30 см на толстом тесте за 549 рублей" at bounding box center [407, 379] width 451 height 18
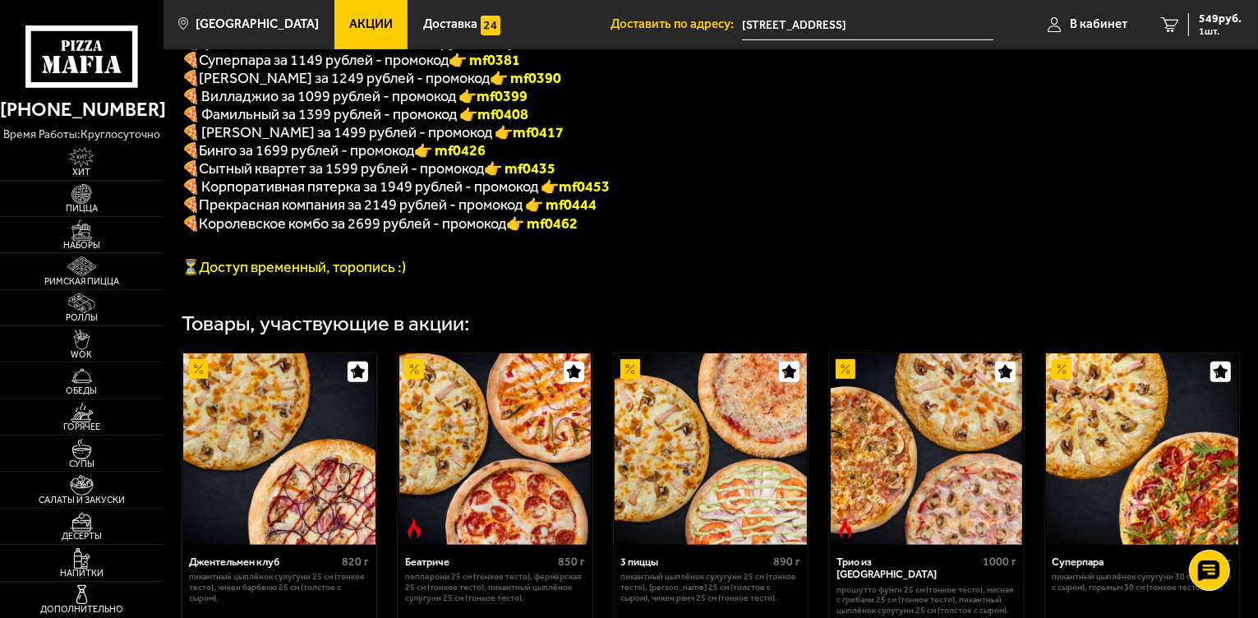
scroll to position [657, 0]
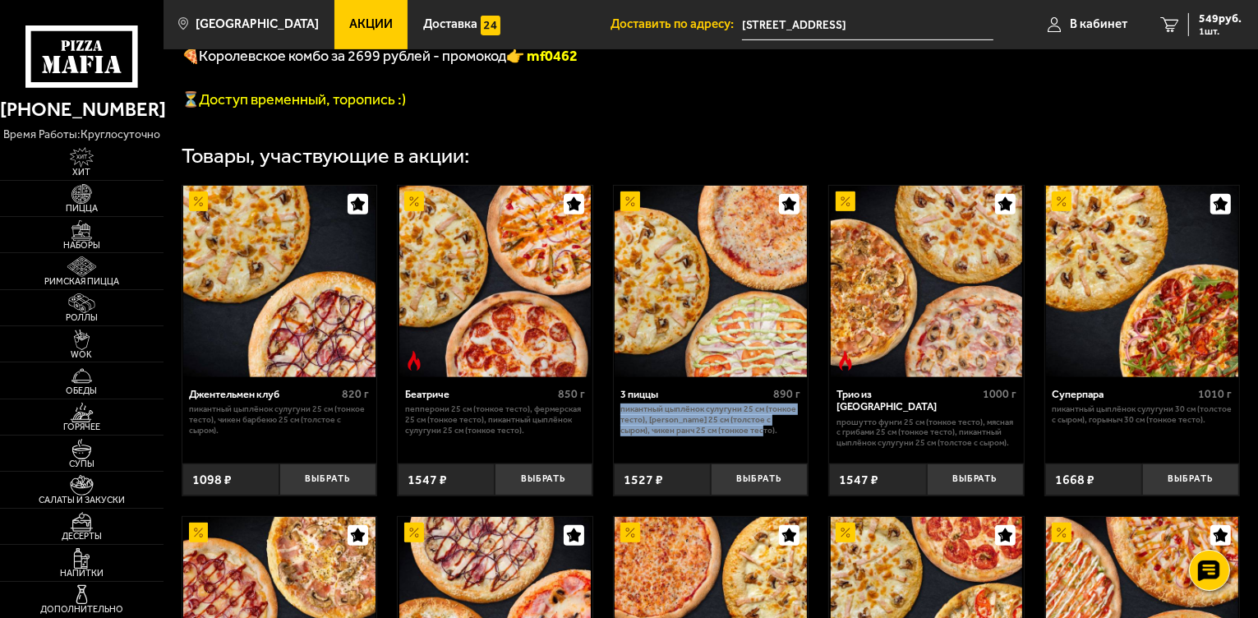
drag, startPoint x: 622, startPoint y: 427, endPoint x: 764, endPoint y: 449, distance: 143.9
click at [764, 436] on p "Пикантный цыплёнок сулугуни 25 см (тонкое тесто), Маргарита 25 см (толстое с сы…" at bounding box center [710, 419] width 180 height 31
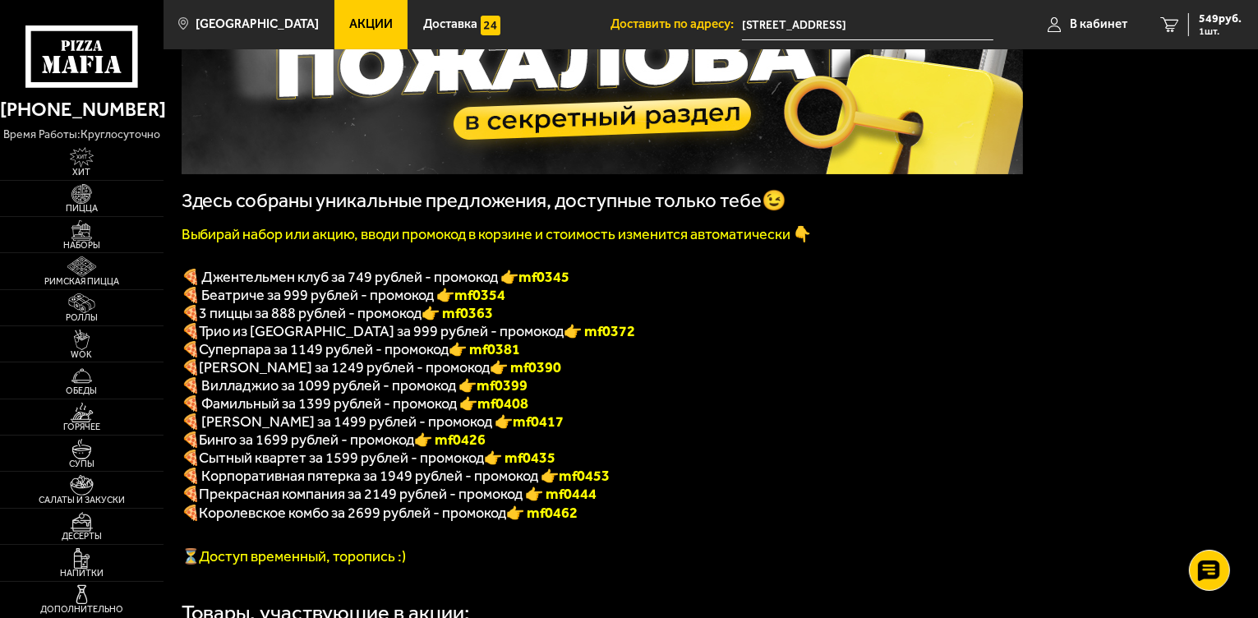
scroll to position [197, 0]
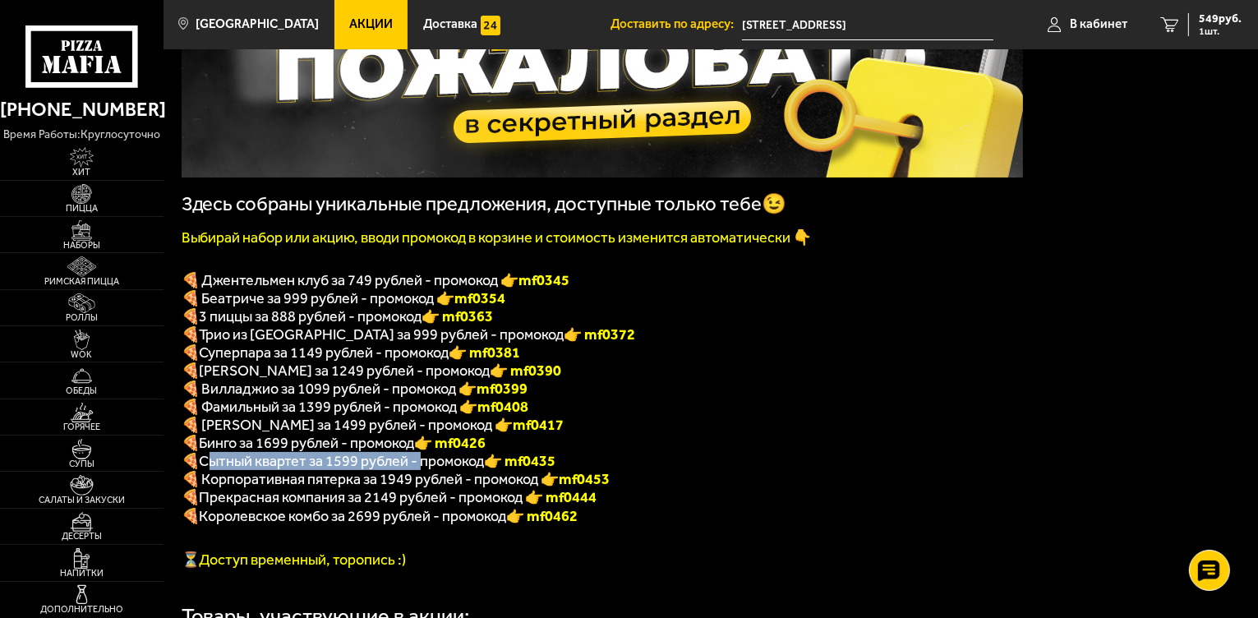
drag, startPoint x: 209, startPoint y: 467, endPoint x: 421, endPoint y: 465, distance: 212.0
click at [421, 465] on span "Сытный квартет за 1599 рублей - промокод" at bounding box center [342, 461] width 285 height 18
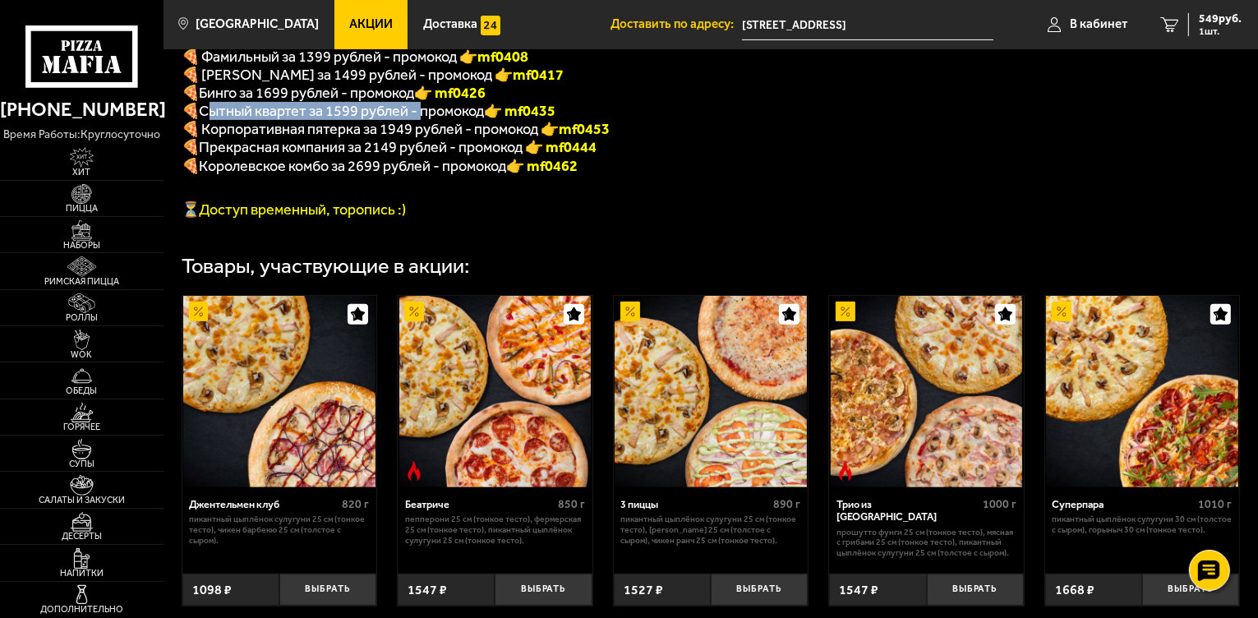
scroll to position [219, 0]
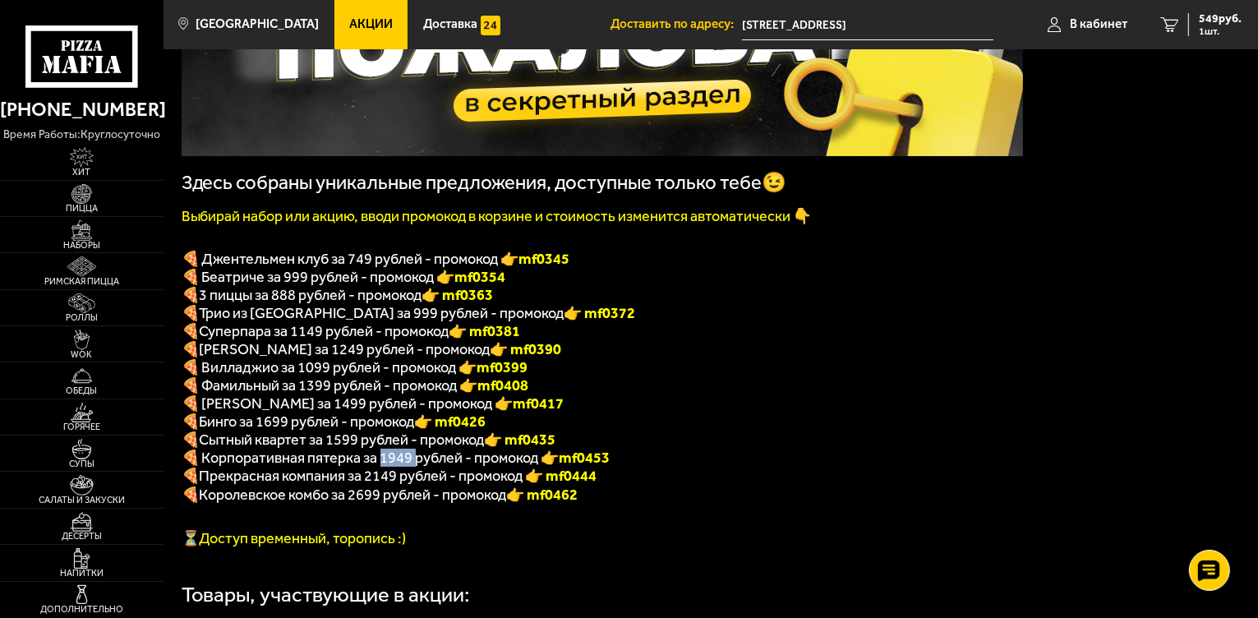
drag, startPoint x: 379, startPoint y: 472, endPoint x: 413, endPoint y: 471, distance: 33.7
click at [413, 467] on span "🍕 Корпоративная пятерка за 1949 рублей - промокод 👉 mf0453" at bounding box center [396, 458] width 429 height 18
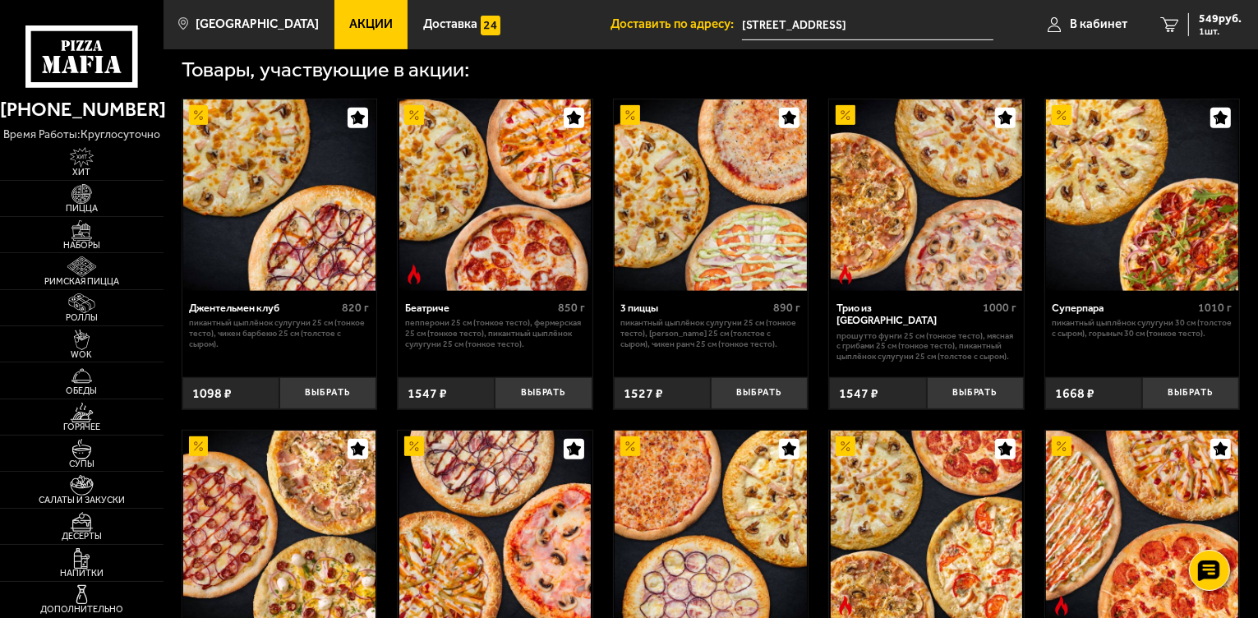
scroll to position [482, 0]
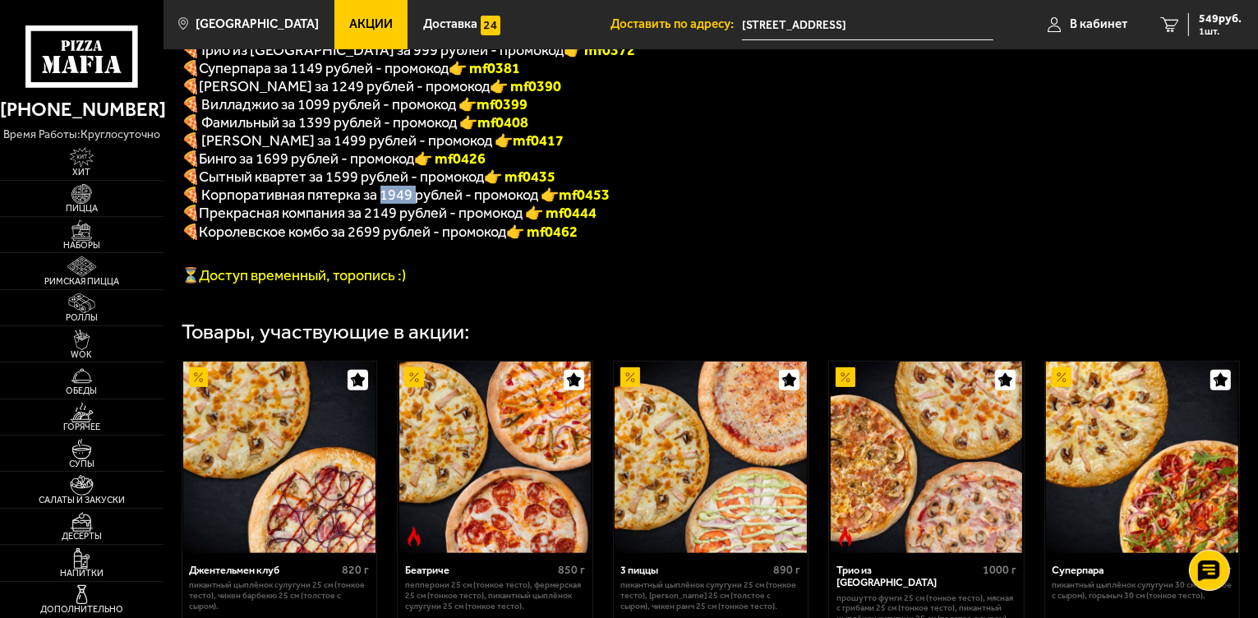
drag, startPoint x: 514, startPoint y: 188, endPoint x: 568, endPoint y: 189, distance: 54.2
click at [568, 186] on p "🍕 Сытный квартет за 1599 рублей - промокод 👉 mf0435" at bounding box center [603, 177] width 842 height 18
copy b "f0435"
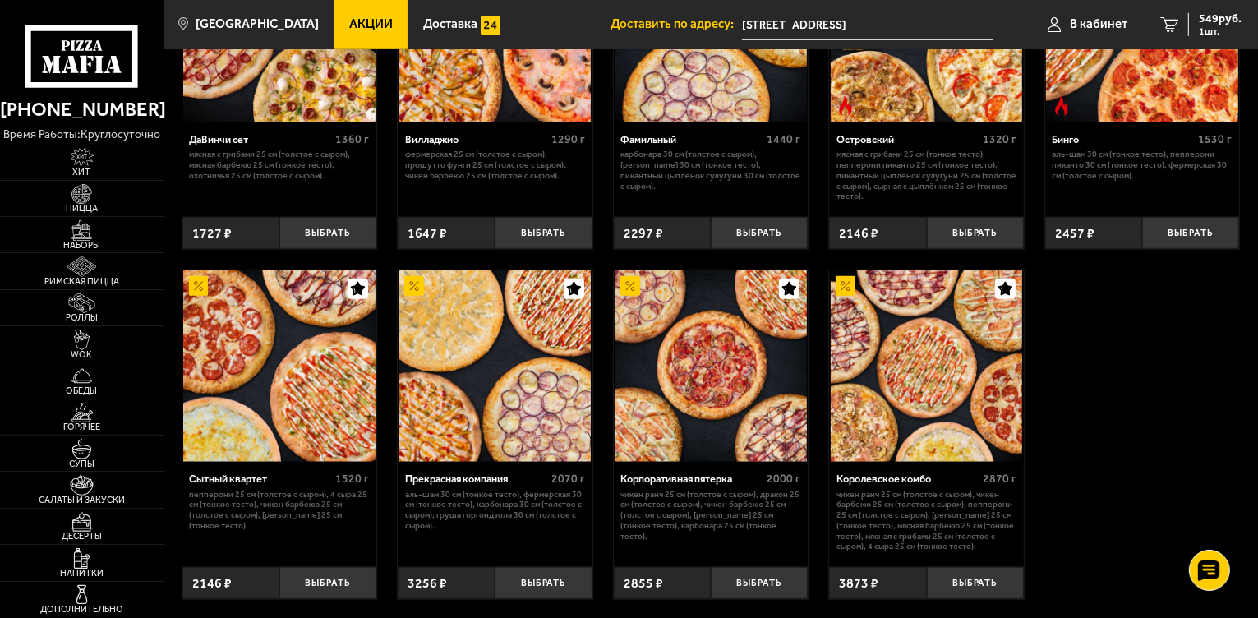
scroll to position [1402, 0]
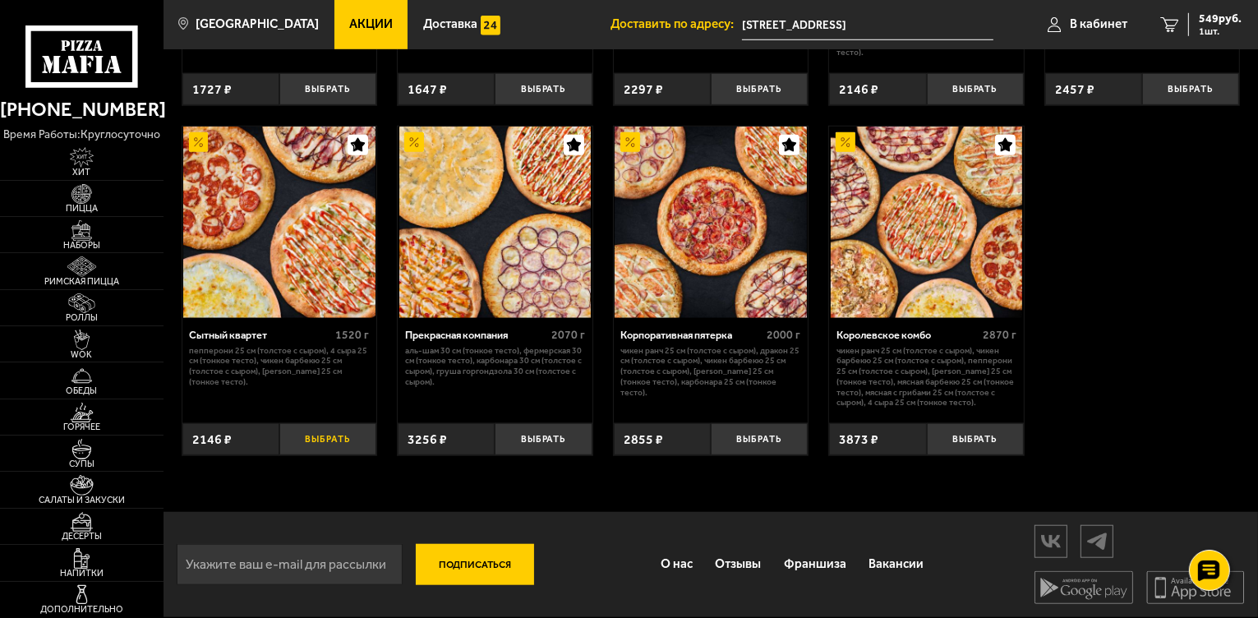
click at [339, 444] on button "Выбрать" at bounding box center [327, 439] width 97 height 32
click at [1161, 26] on icon "2" at bounding box center [1163, 24] width 18 height 15
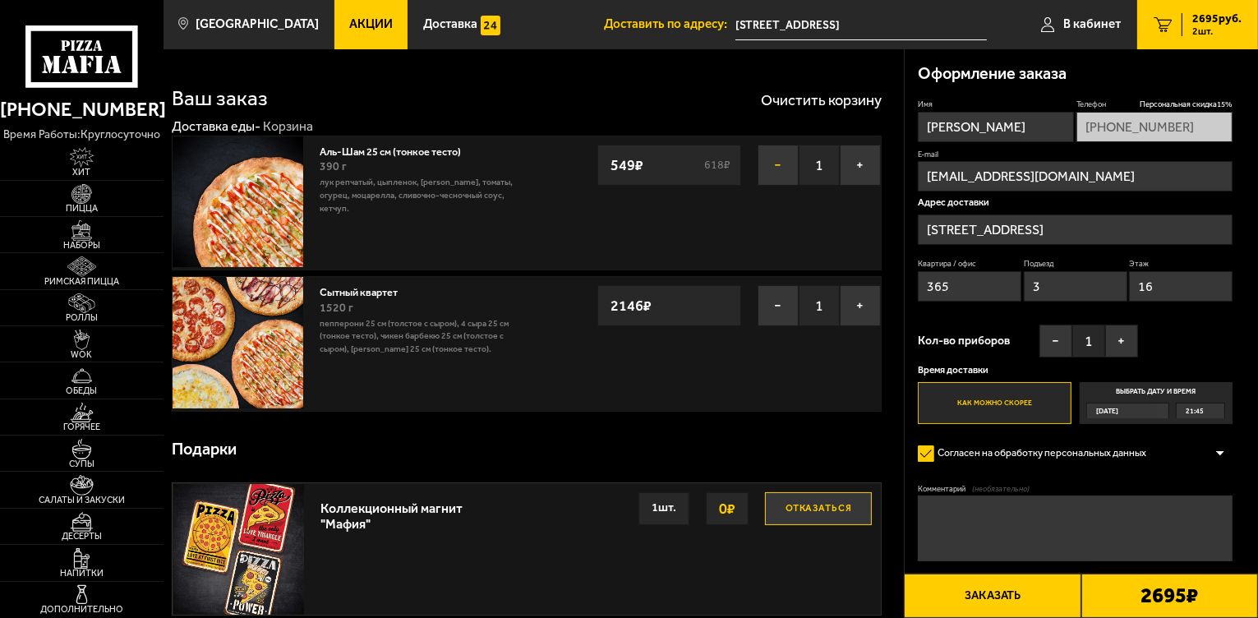
click at [766, 162] on button "−" at bounding box center [778, 165] width 41 height 41
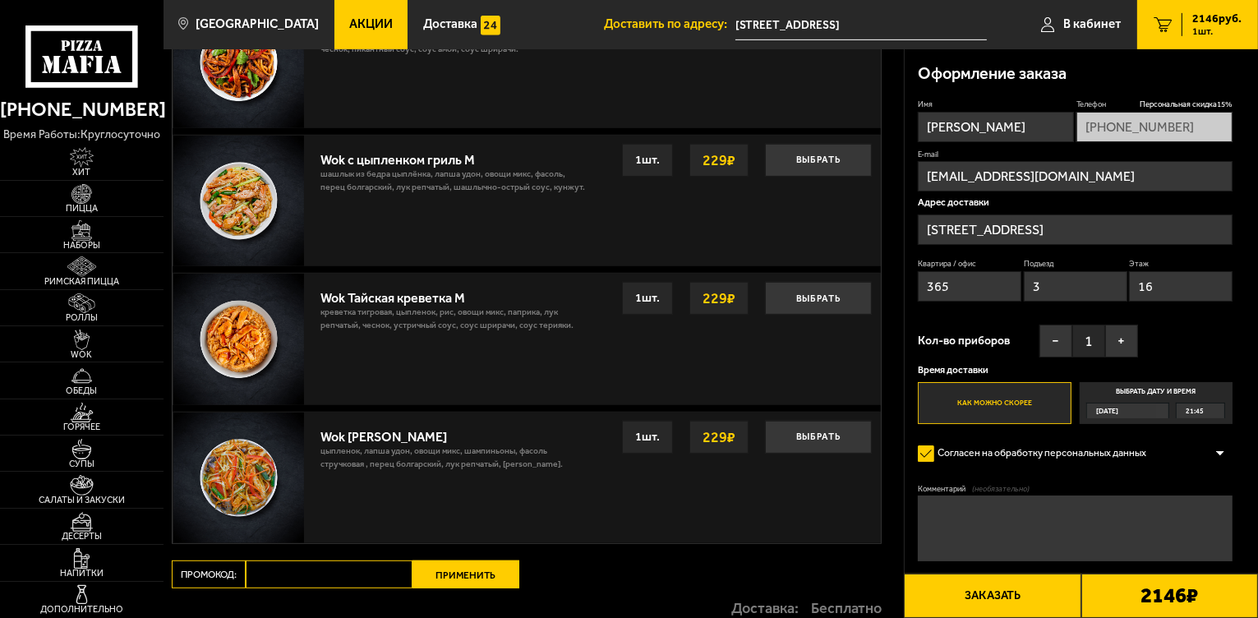
scroll to position [1075, 0]
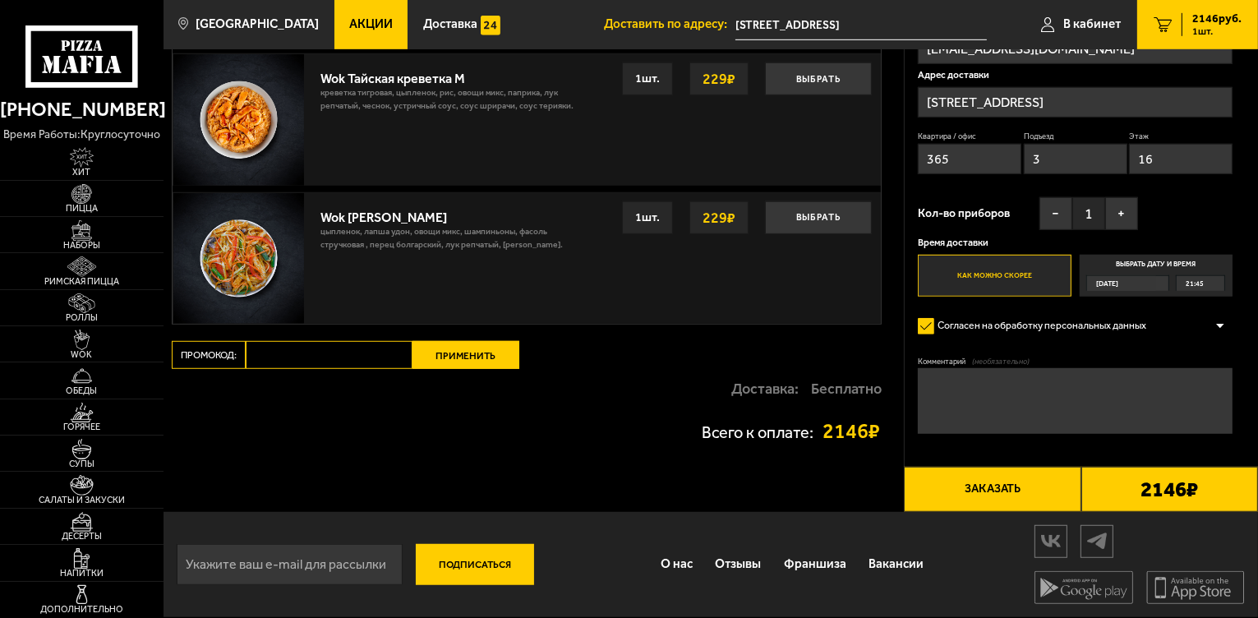
click at [317, 355] on input "Промокод:" at bounding box center [329, 355] width 167 height 28
paste input "mf0435"
type input "mf0435"
click at [450, 394] on div "Доставка: Бесплатно" at bounding box center [527, 388] width 710 height 39
click at [465, 352] on button "Применить" at bounding box center [466, 355] width 107 height 28
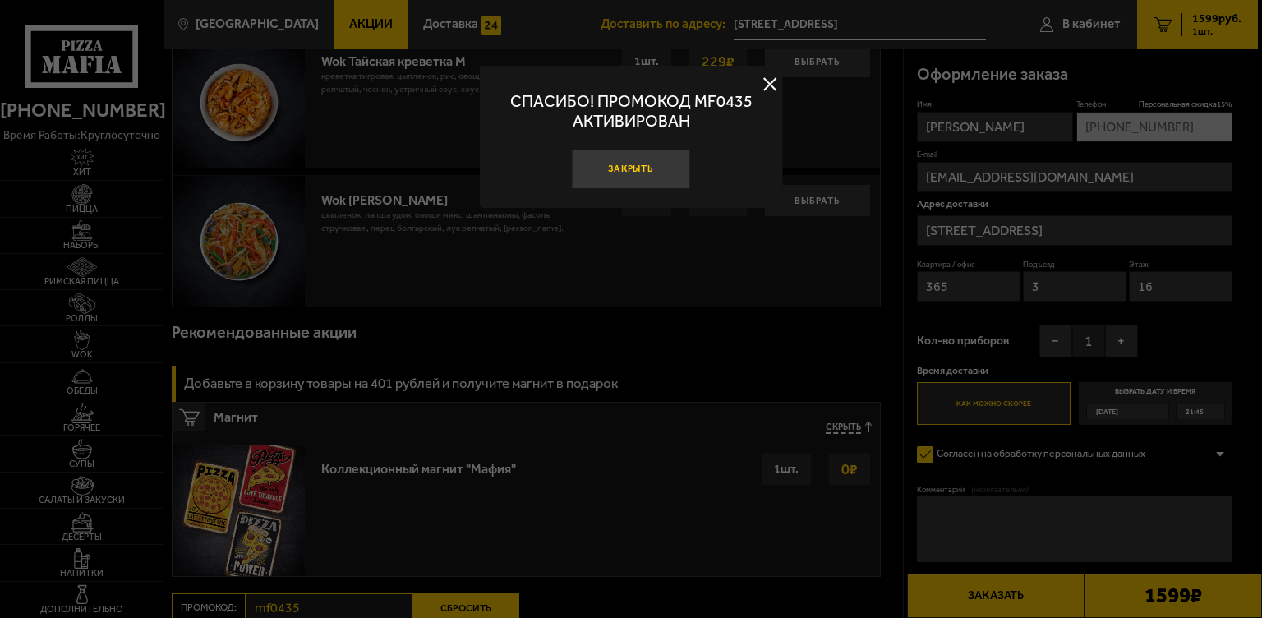
click at [637, 172] on button "Закрыть" at bounding box center [631, 169] width 118 height 39
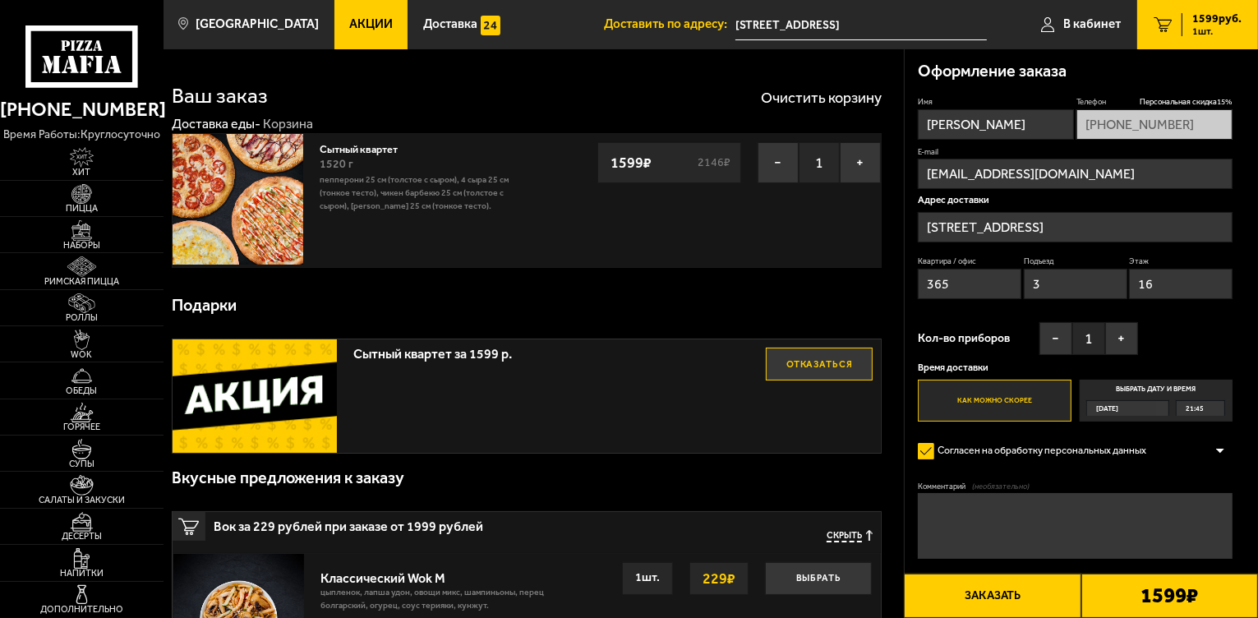
scroll to position [0, 0]
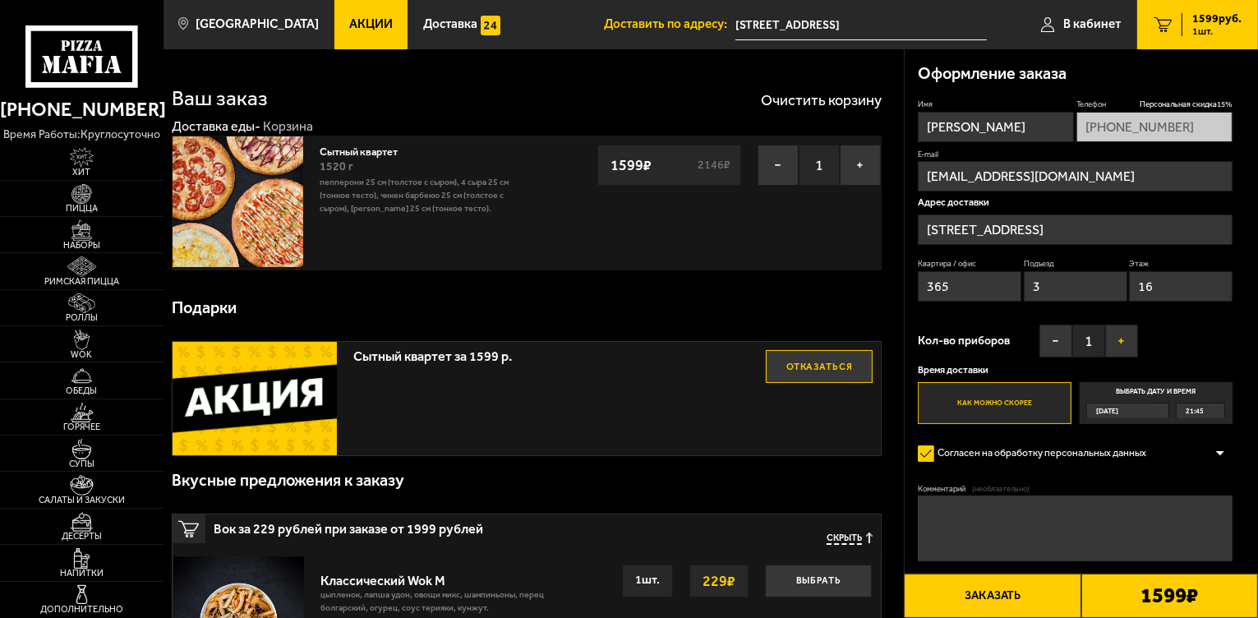
click at [1116, 343] on button "+" at bounding box center [1121, 341] width 33 height 33
click at [1106, 218] on input "[STREET_ADDRESS]" at bounding box center [1075, 229] width 315 height 30
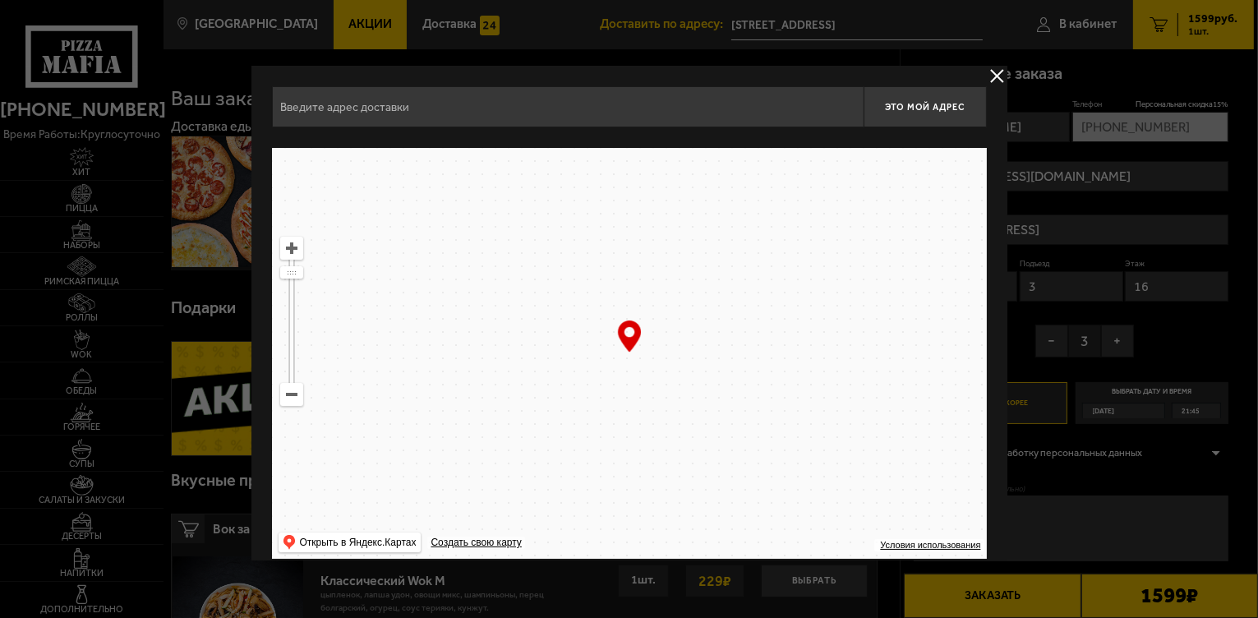
type input "[STREET_ADDRESS]"
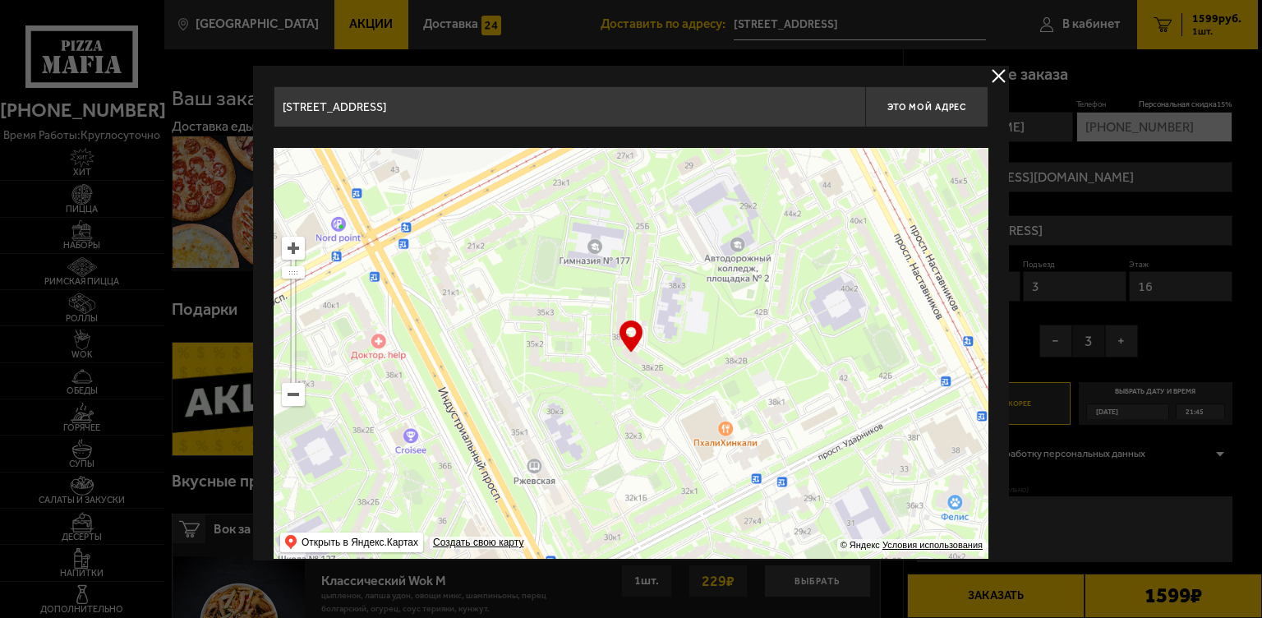
click at [993, 76] on button "delivery type" at bounding box center [999, 76] width 21 height 21
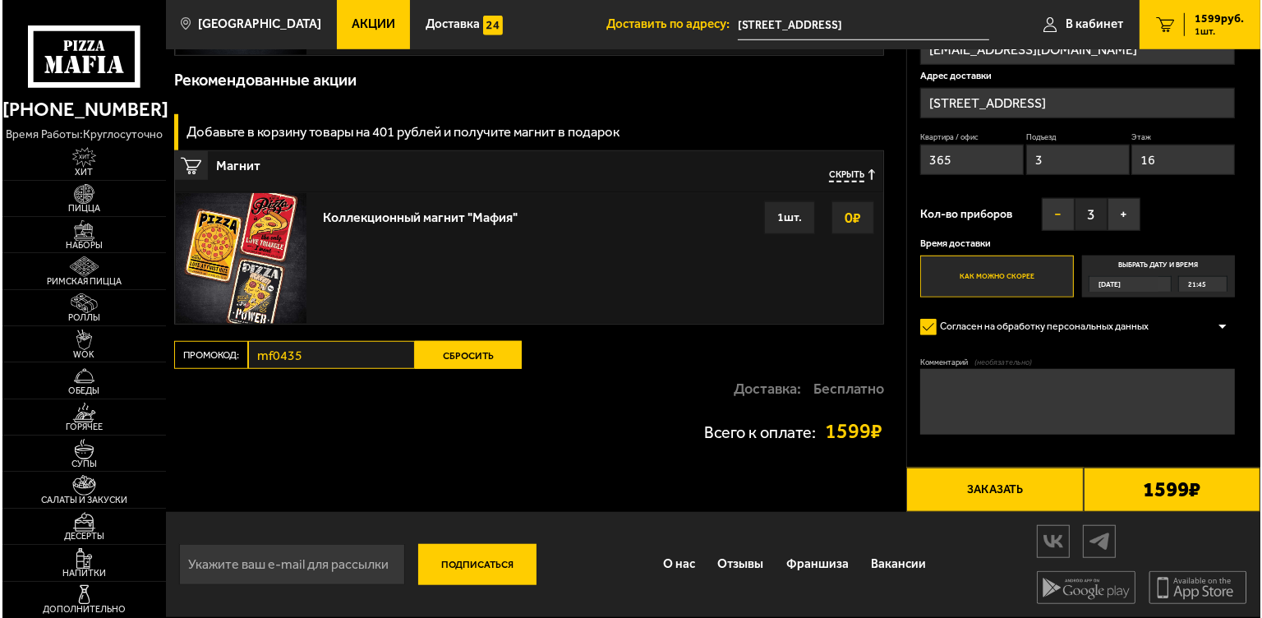
scroll to position [1325, 0]
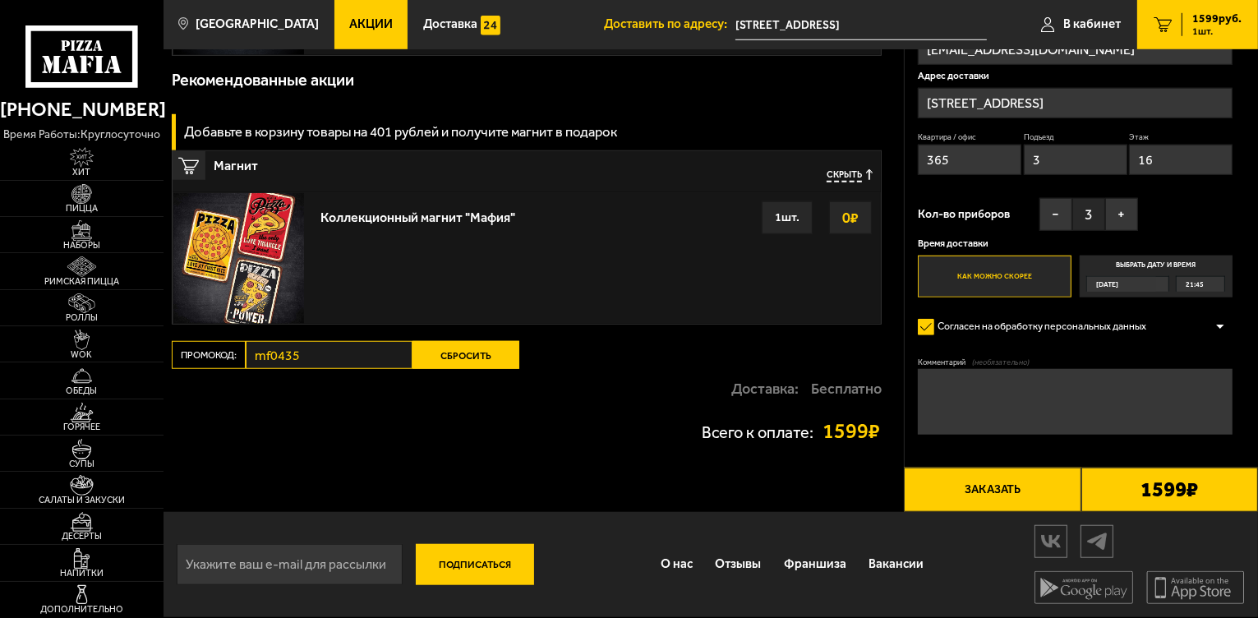
click at [980, 487] on button "Заказать" at bounding box center [992, 490] width 177 height 44
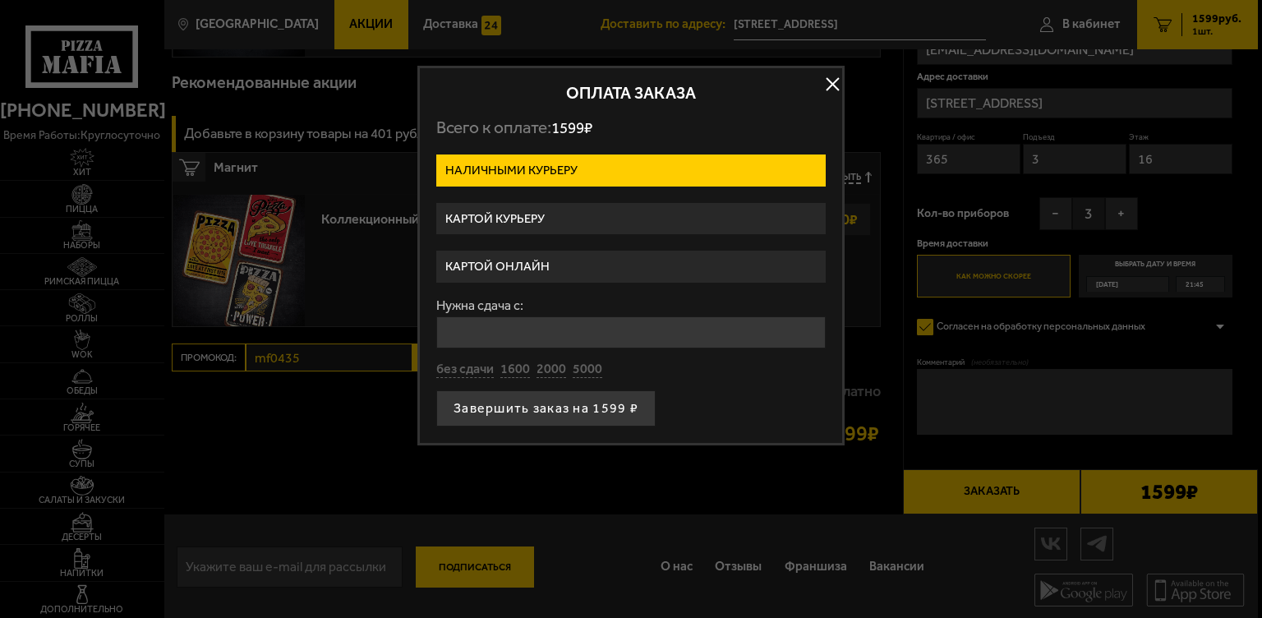
click at [575, 213] on label "Картой курьеру" at bounding box center [631, 219] width 390 height 32
click at [0, 0] on input "Картой курьеру" at bounding box center [0, 0] width 0 height 0
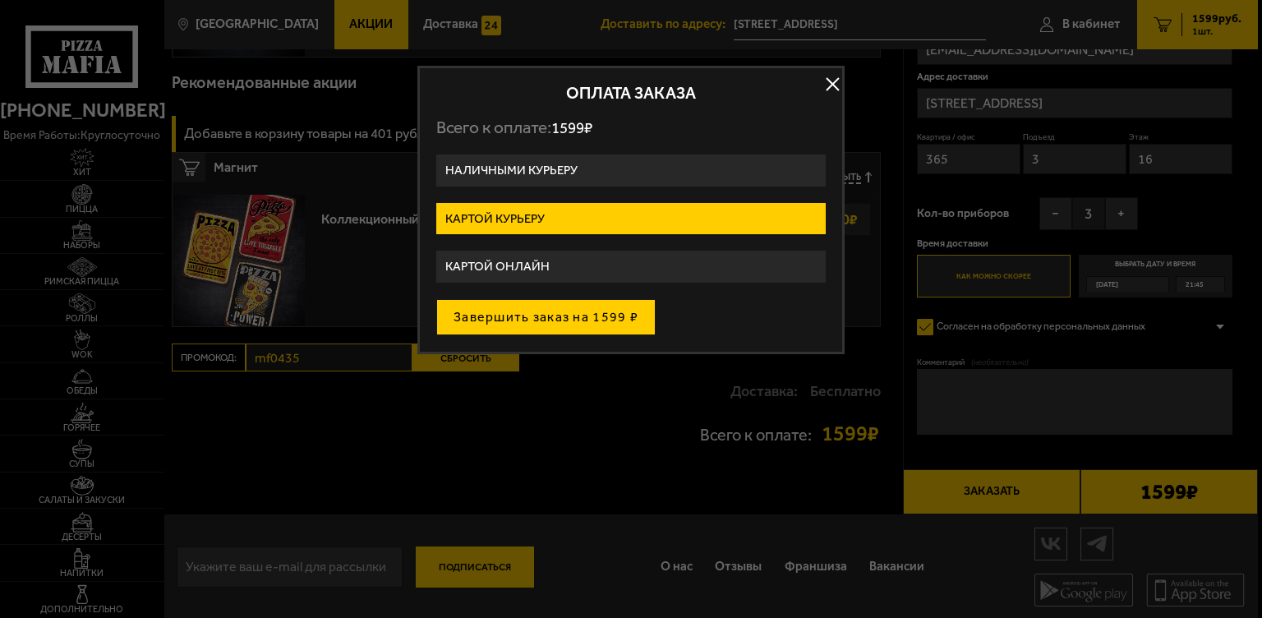
click at [487, 316] on button "Завершить заказ на 1599 ₽" at bounding box center [545, 317] width 219 height 36
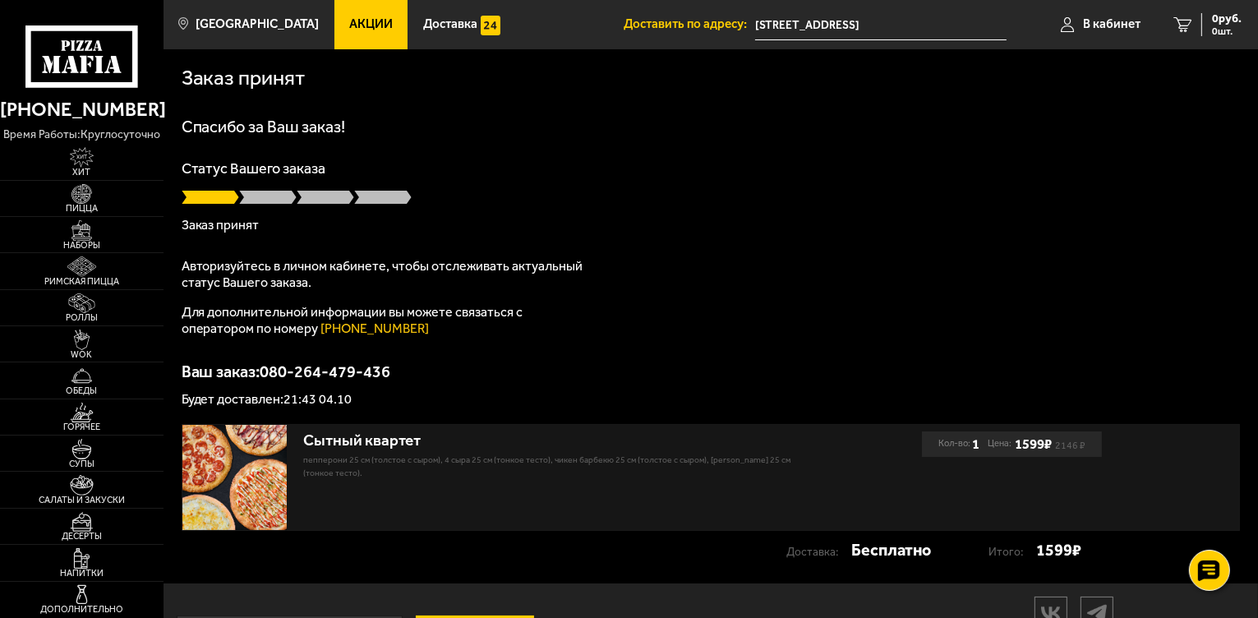
click at [689, 195] on div at bounding box center [711, 197] width 1059 height 16
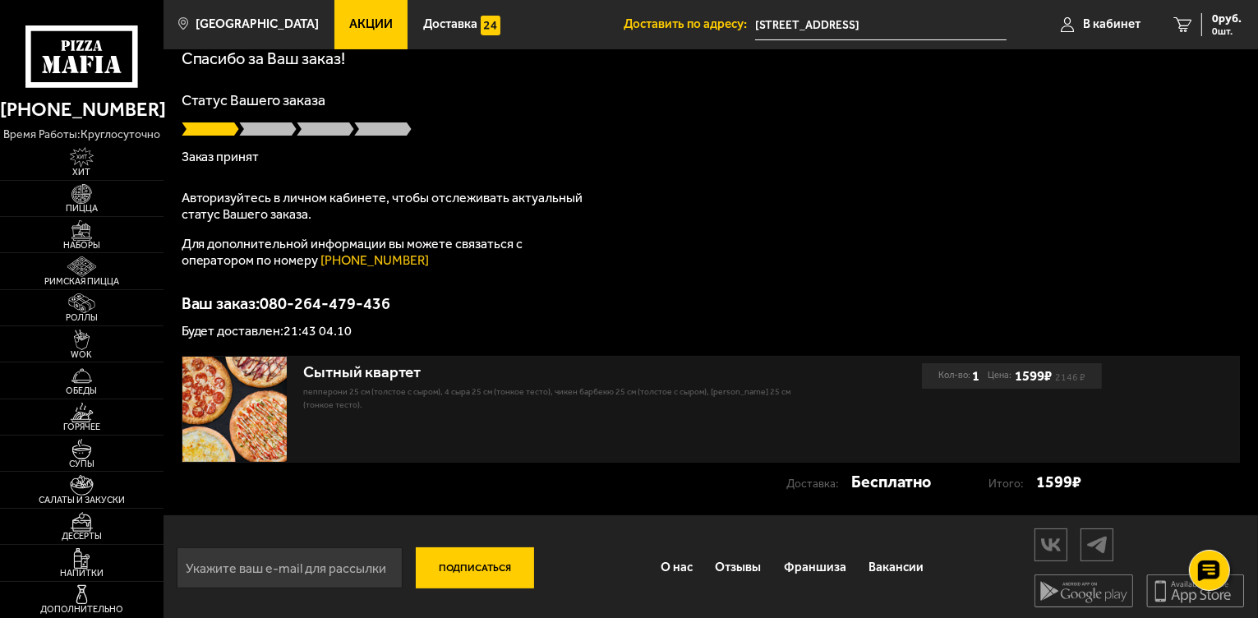
scroll to position [71, 0]
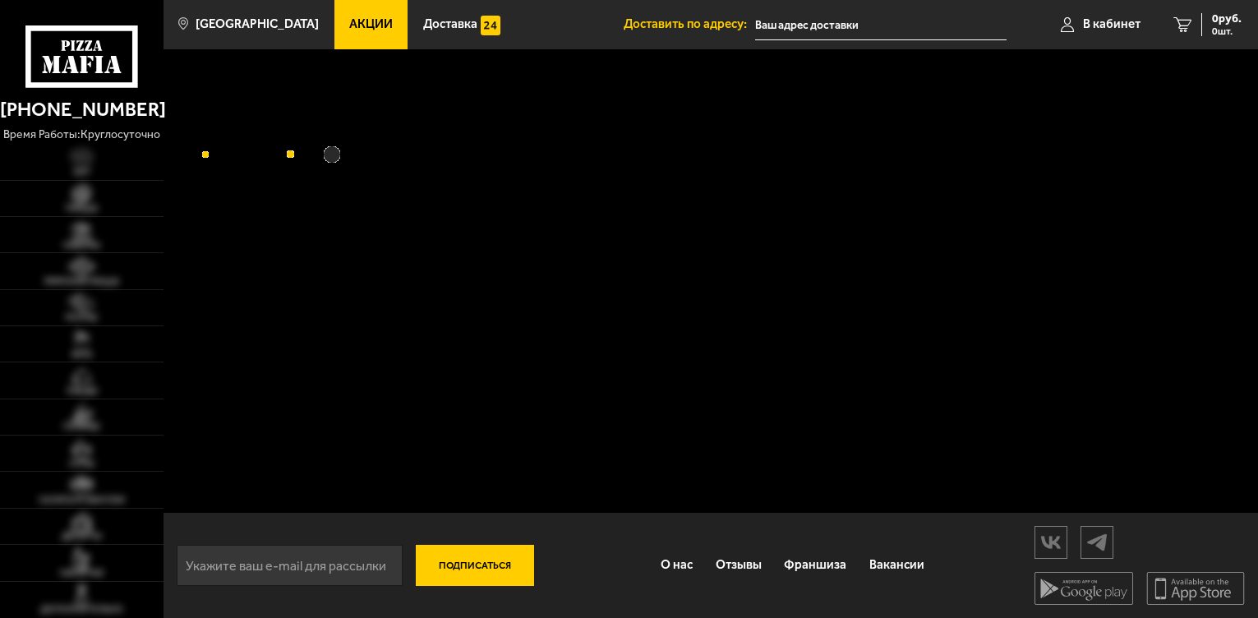
type input "[STREET_ADDRESS]"
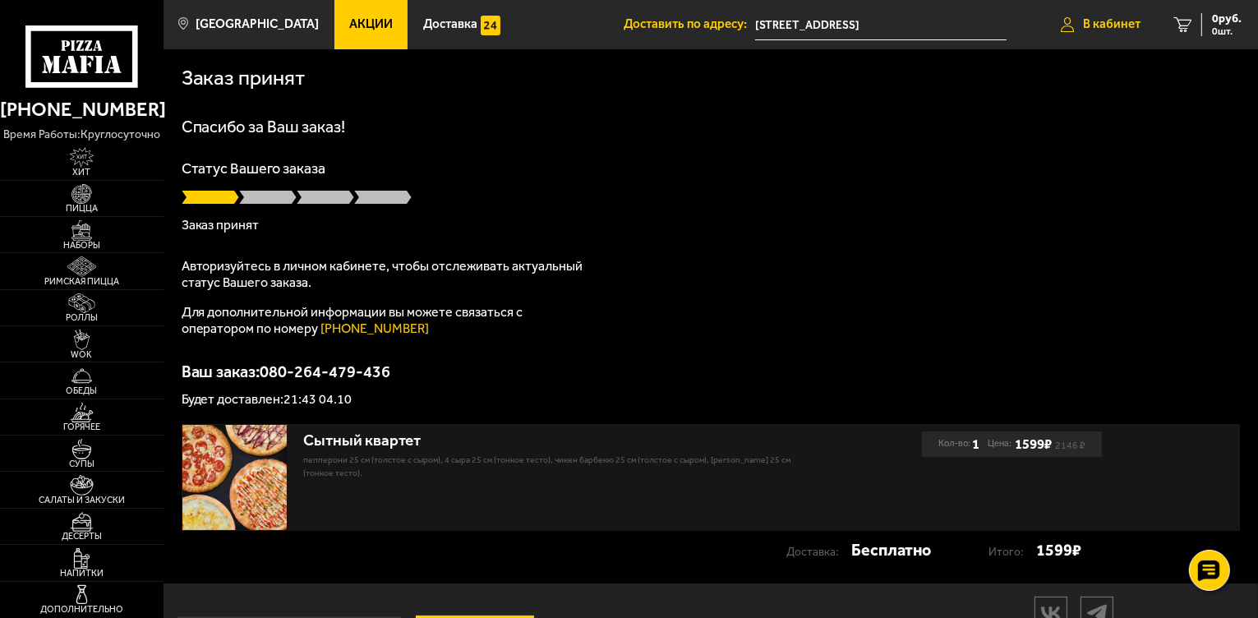
click at [1109, 22] on span "В кабинет" at bounding box center [1112, 24] width 58 height 12
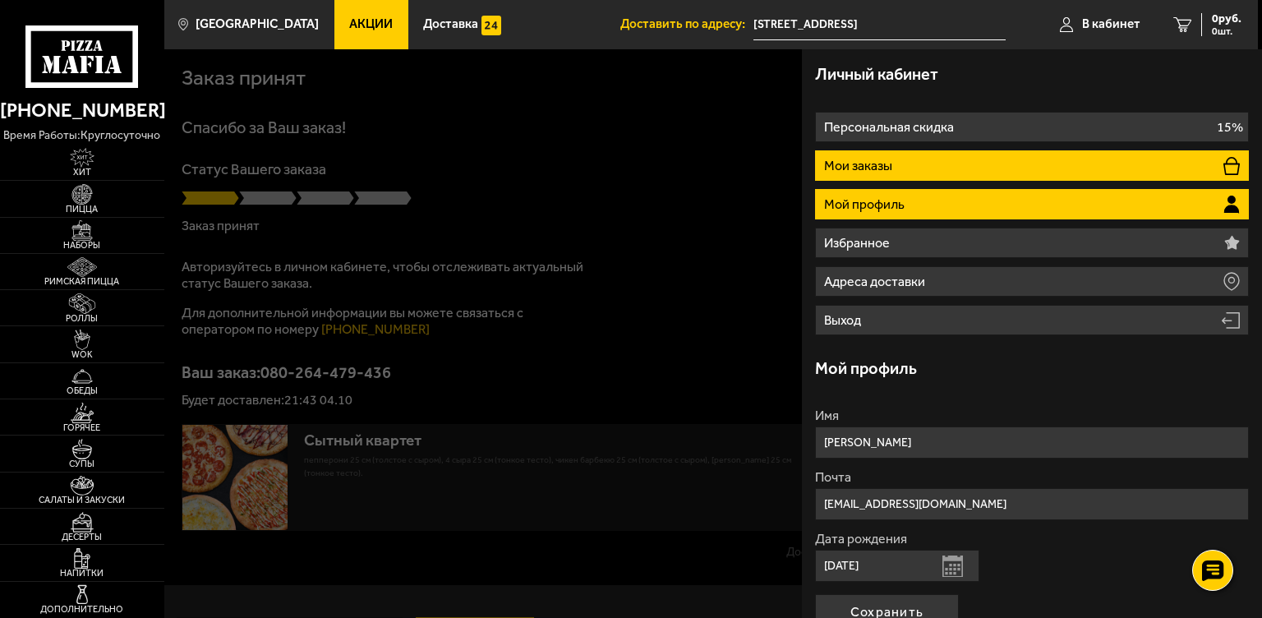
click at [903, 161] on li "Мои заказы" at bounding box center [1032, 165] width 434 height 30
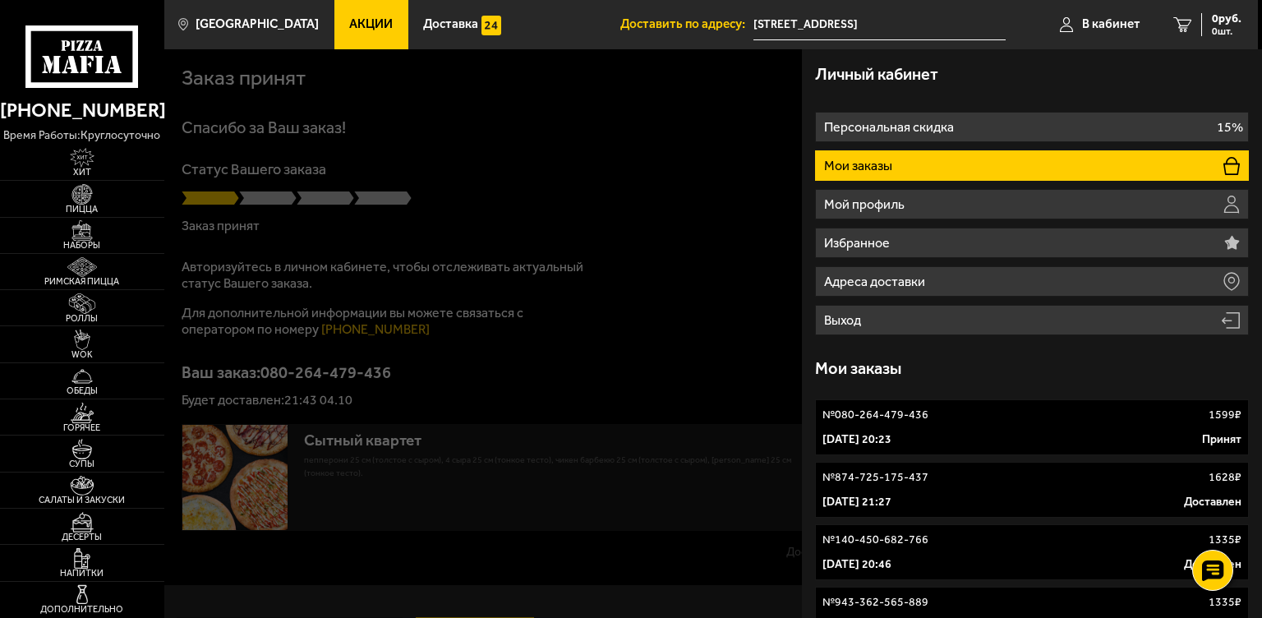
click at [1054, 428] on link "№ 080-264-479-436 1599 ₽ 4 октября 2025 г. 20:23 Принят" at bounding box center [1032, 427] width 434 height 56
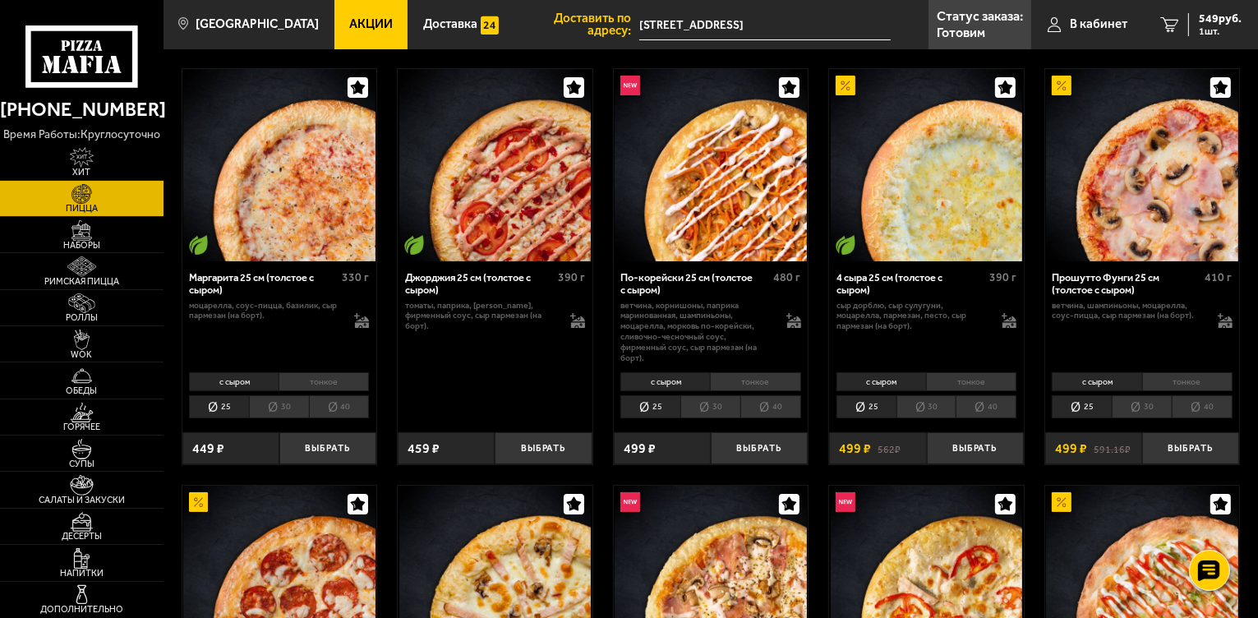
scroll to position [66, 0]
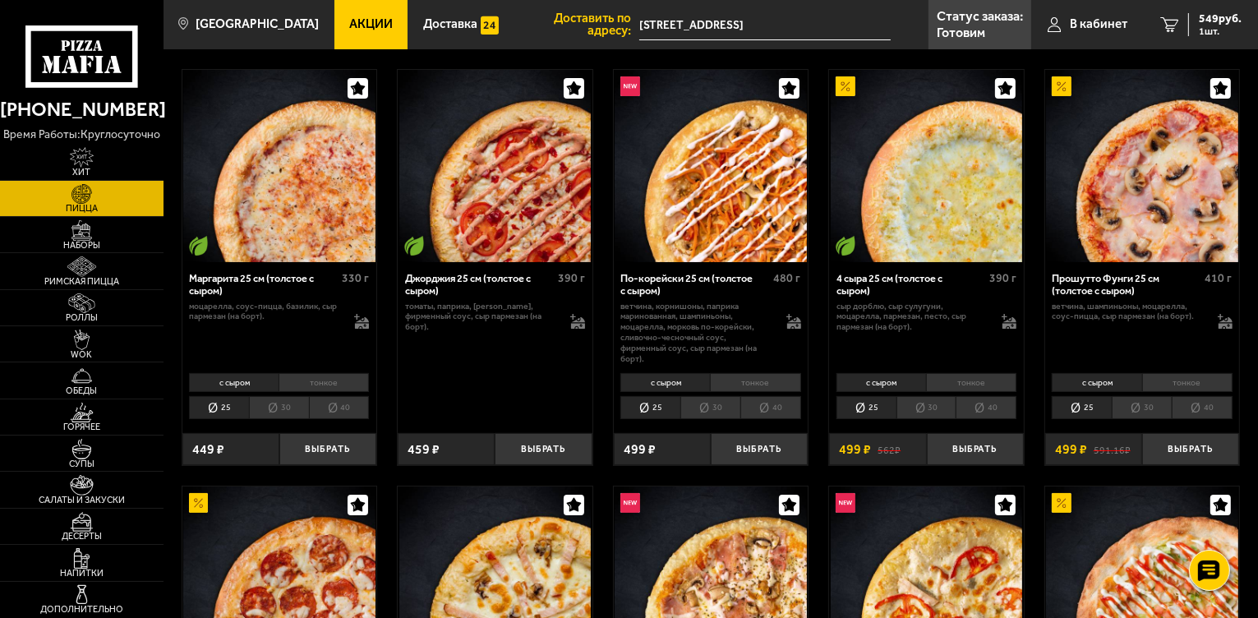
click at [931, 230] on img at bounding box center [927, 166] width 192 height 192
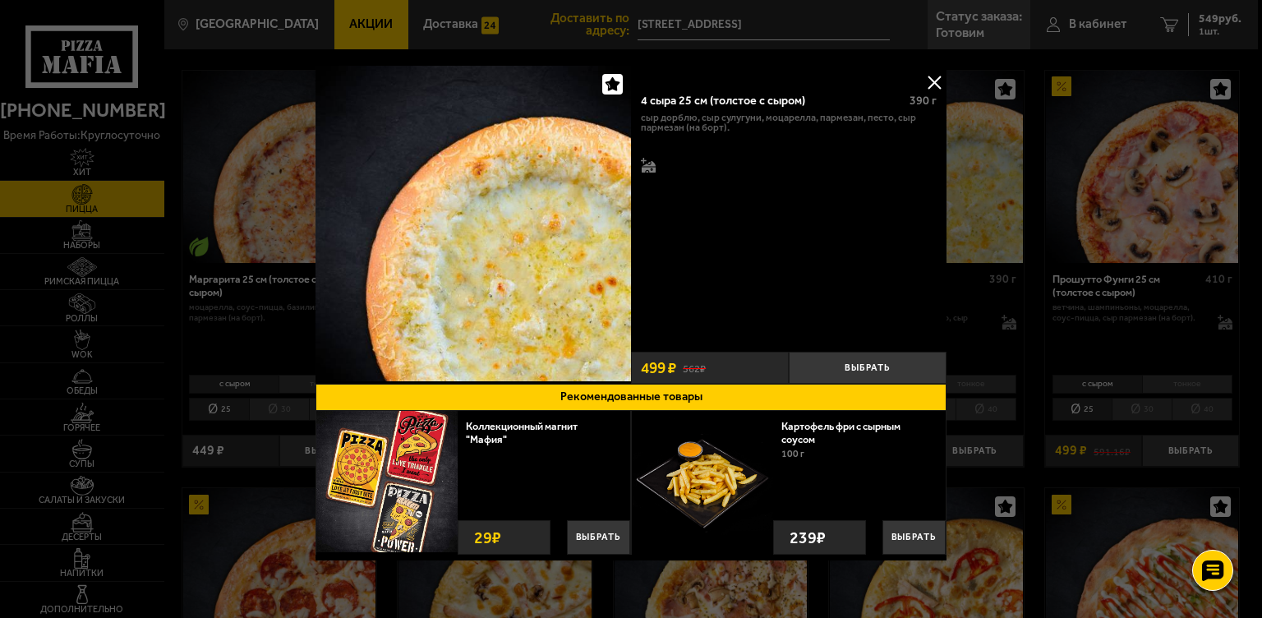
click at [925, 78] on button at bounding box center [934, 82] width 25 height 25
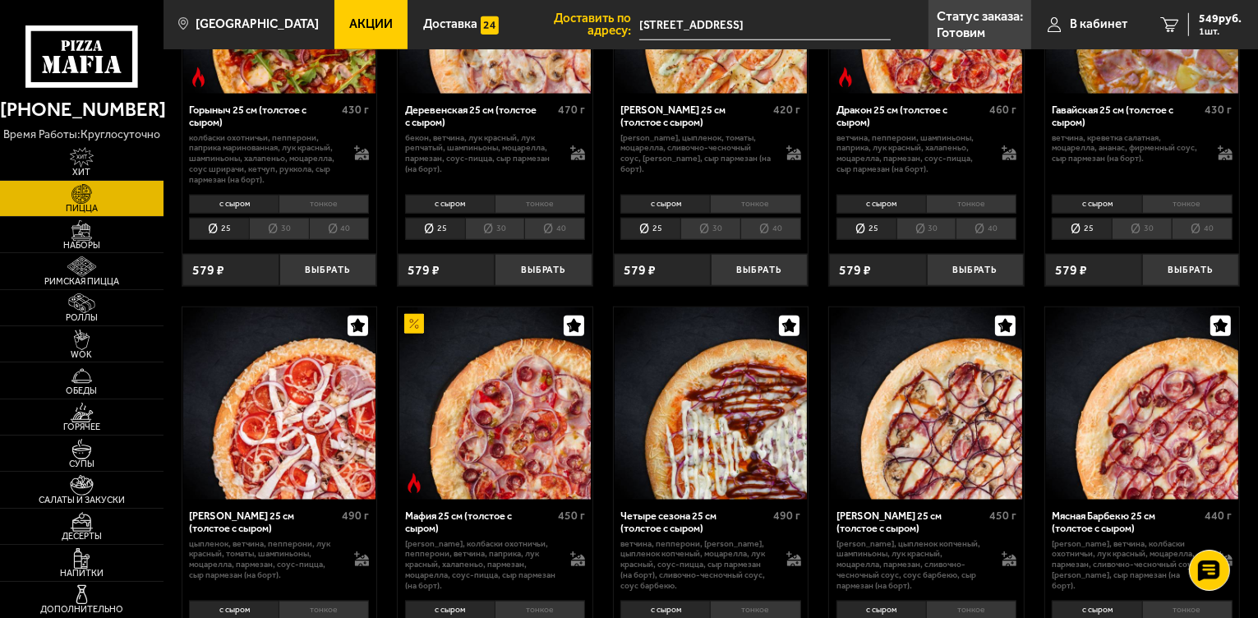
scroll to position [1709, 0]
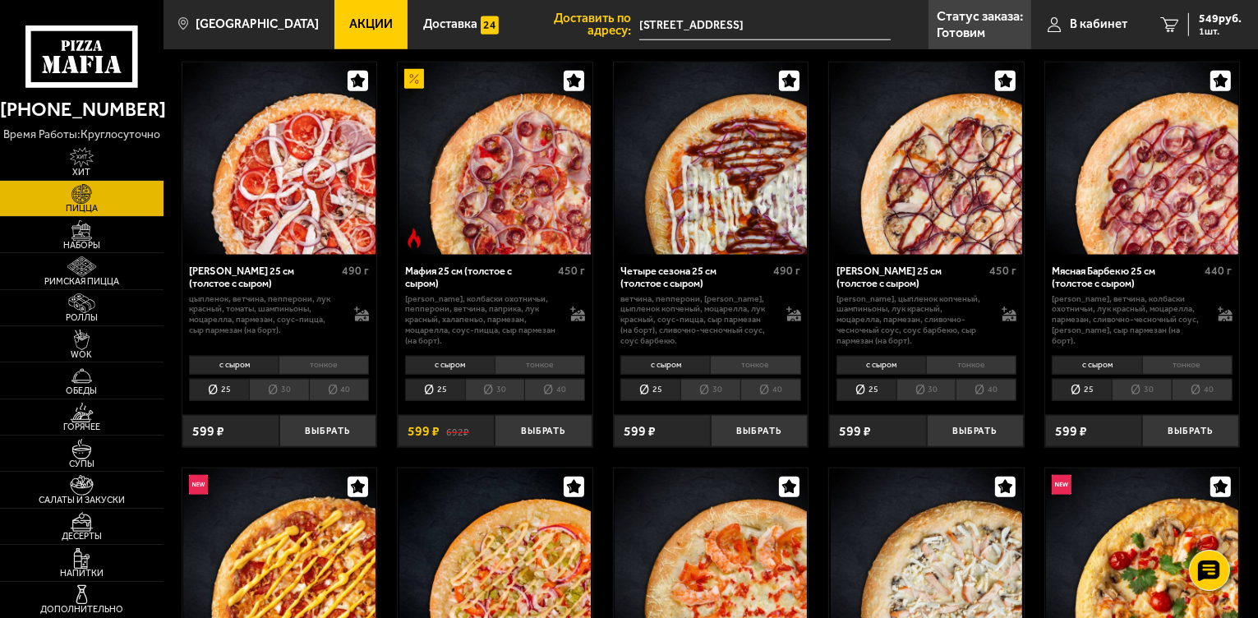
click at [937, 205] on img at bounding box center [927, 158] width 192 height 192
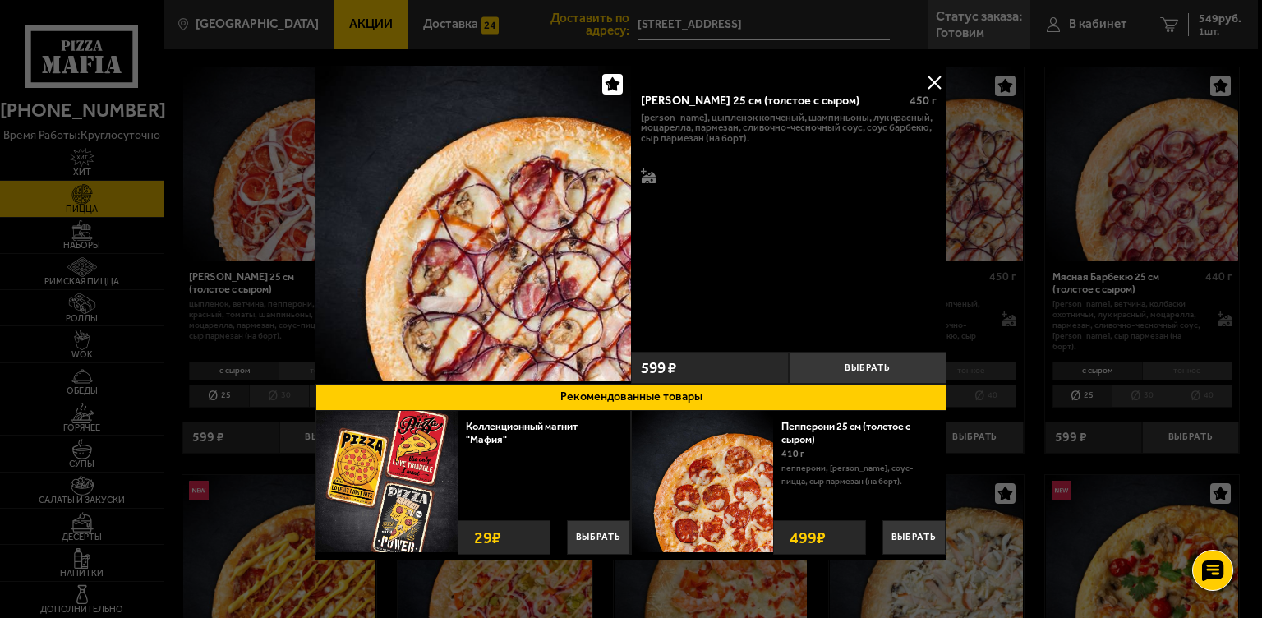
click at [930, 85] on button at bounding box center [934, 82] width 25 height 25
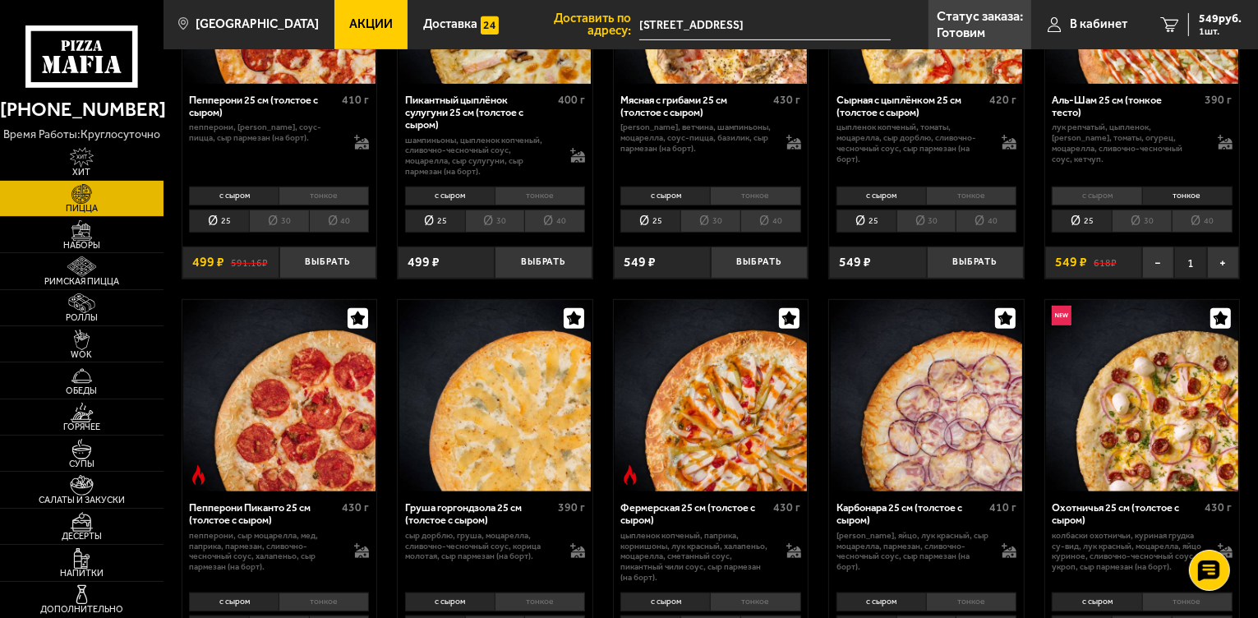
scroll to position [460, 0]
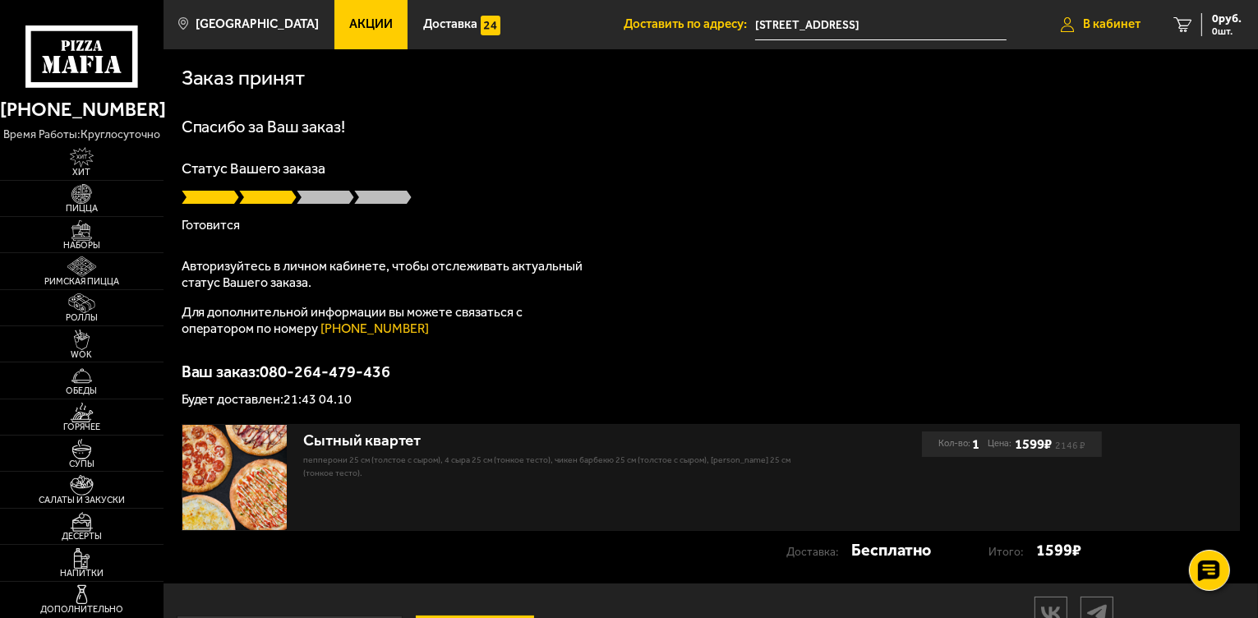
click at [1070, 25] on icon at bounding box center [1068, 24] width 14 height 15
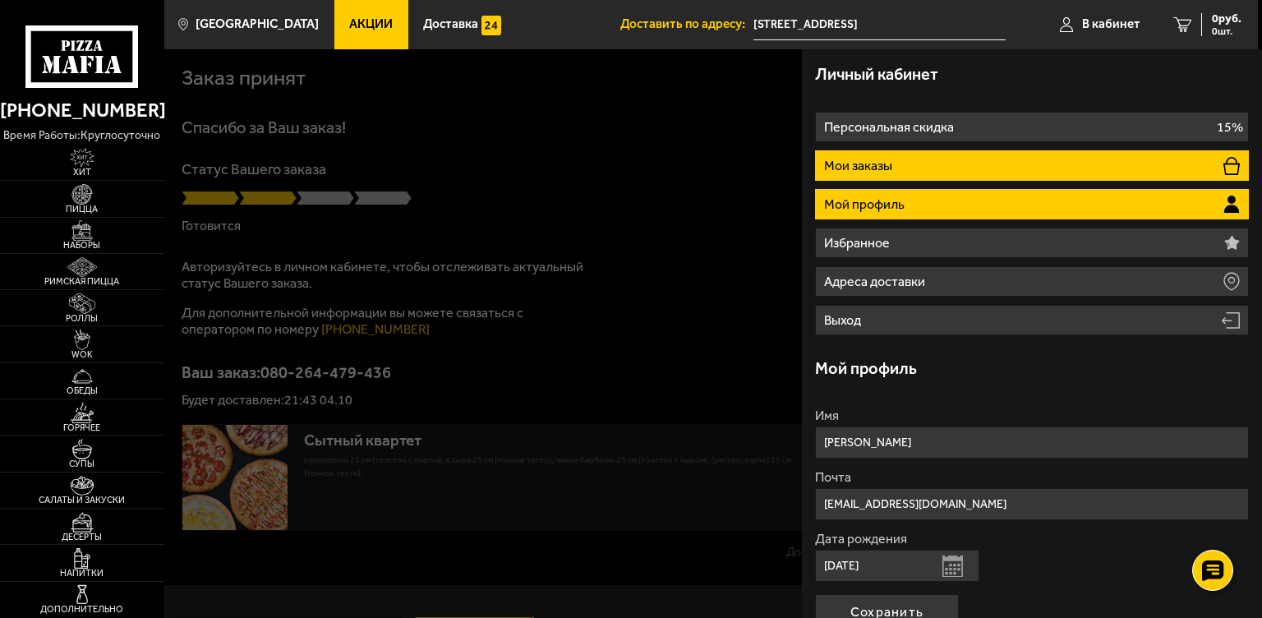
click at [872, 150] on li "Мои заказы" at bounding box center [1032, 165] width 434 height 30
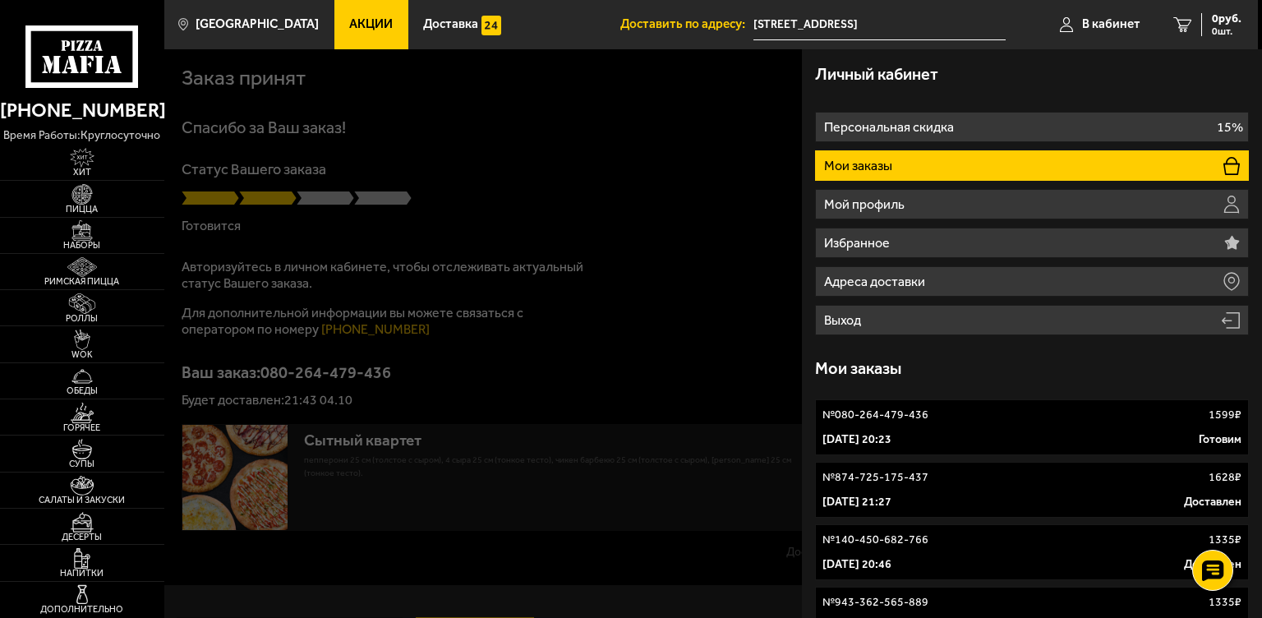
click at [885, 429] on link "№ 080-264-479-436 1599 ₽ [DATE] 20:23 Готовим" at bounding box center [1032, 427] width 434 height 56
